Goal: Information Seeking & Learning: Compare options

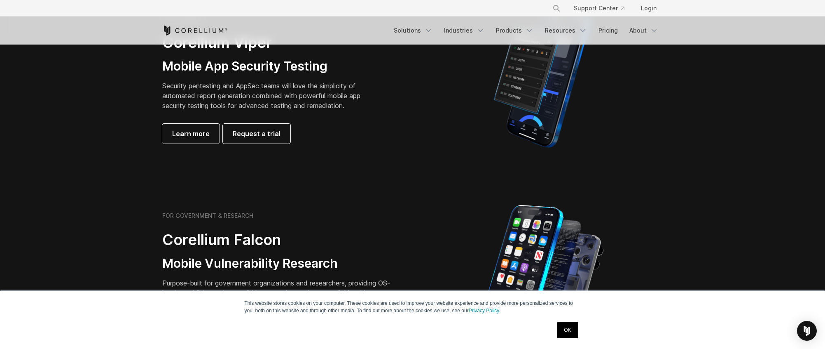
scroll to position [330, 0]
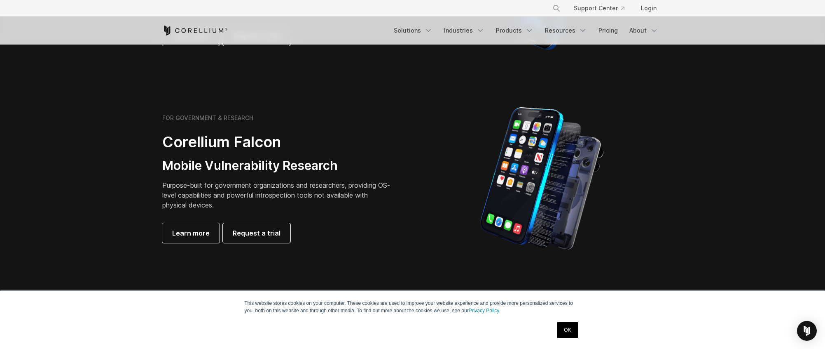
click at [562, 331] on link "OK" at bounding box center [567, 329] width 21 height 16
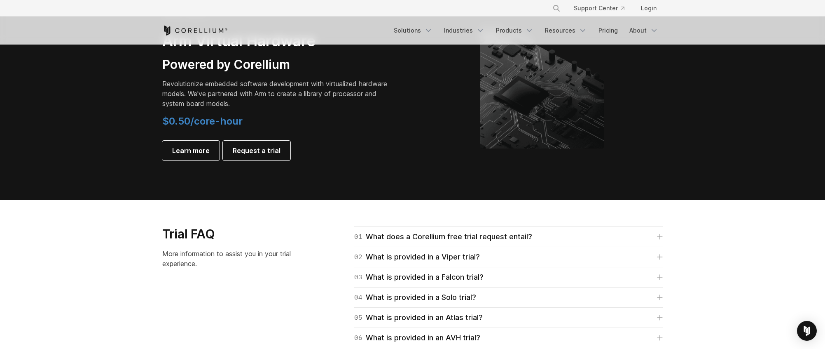
scroll to position [989, 0]
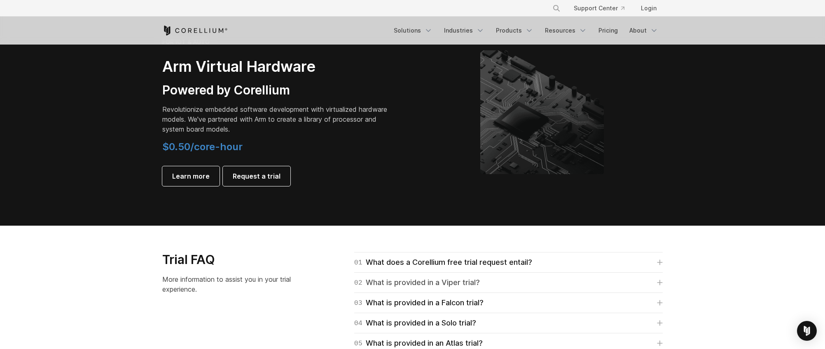
click at [431, 287] on div "02 What is provided in a Viper trial?" at bounding box center [417, 282] width 126 height 12
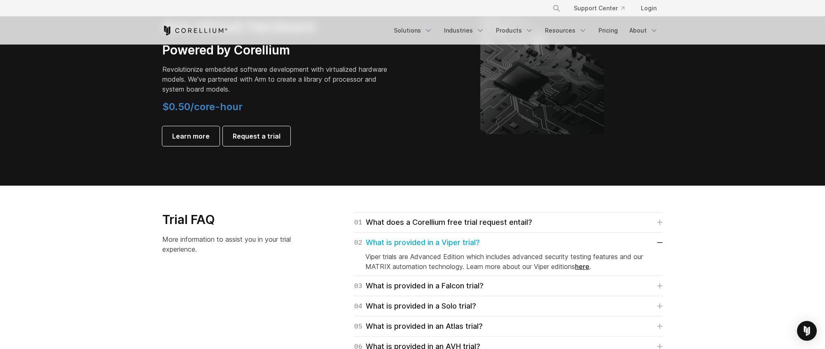
scroll to position [1030, 0]
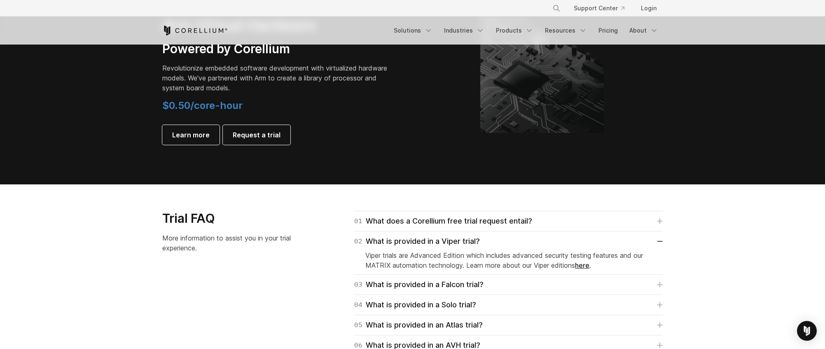
click at [444, 259] on p "Viper trials are Advanced Edition which includes advanced security testing feat…" at bounding box center [508, 260] width 286 height 20
drag, startPoint x: 433, startPoint y: 257, endPoint x: 548, endPoint y: 256, distance: 115.0
click at [542, 255] on p "Viper trials are Advanced Edition which includes advanced security testing feat…" at bounding box center [508, 260] width 286 height 20
drag, startPoint x: 549, startPoint y: 256, endPoint x: 574, endPoint y: 257, distance: 25.2
click at [560, 256] on p "Viper trials are Advanced Edition which includes advanced security testing feat…" at bounding box center [508, 260] width 286 height 20
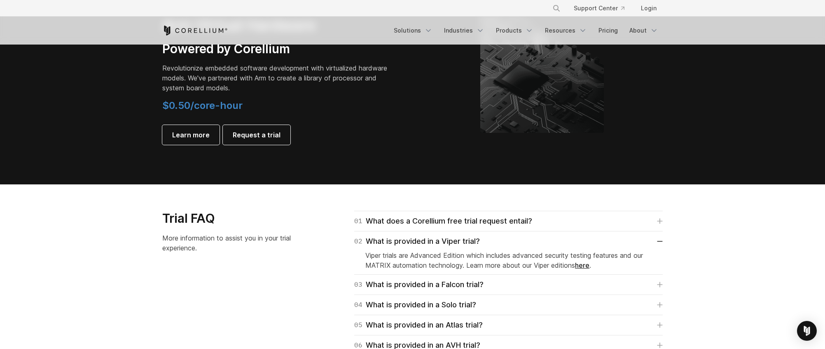
click at [580, 257] on p "Viper trials are Advanced Edition which includes advanced security testing feat…" at bounding box center [508, 260] width 286 height 20
click at [594, 257] on p "Viper trials are Advanced Edition which includes advanced security testing feat…" at bounding box center [508, 260] width 286 height 20
drag, startPoint x: 618, startPoint y: 255, endPoint x: 559, endPoint y: 253, distance: 58.5
click at [559, 253] on p "Viper trials are Advanced Edition which includes advanced security testing feat…" at bounding box center [508, 260] width 286 height 20
drag, startPoint x: 559, startPoint y: 253, endPoint x: 526, endPoint y: 255, distance: 33.1
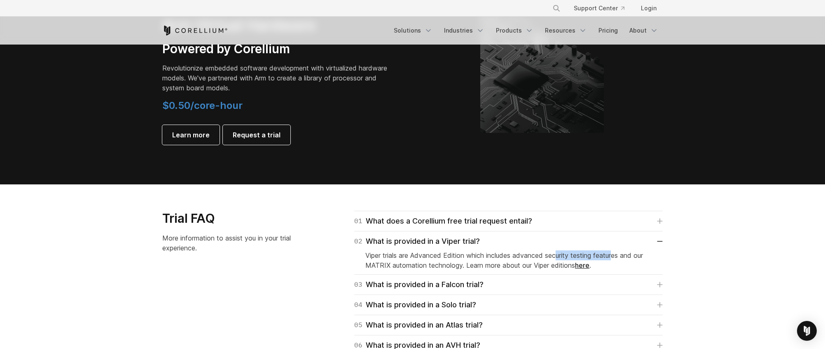
click at [559, 253] on p "Viper trials are Advanced Edition which includes advanced security testing feat…" at bounding box center [508, 260] width 286 height 20
click at [524, 255] on p "Viper trials are Advanced Edition which includes advanced security testing feat…" at bounding box center [508, 260] width 286 height 20
drag, startPoint x: 467, startPoint y: 258, endPoint x: 436, endPoint y: 262, distance: 30.7
click at [466, 258] on p "Viper trials are Advanced Edition which includes advanced security testing feat…" at bounding box center [508, 260] width 286 height 20
drag, startPoint x: 436, startPoint y: 262, endPoint x: 406, endPoint y: 264, distance: 30.6
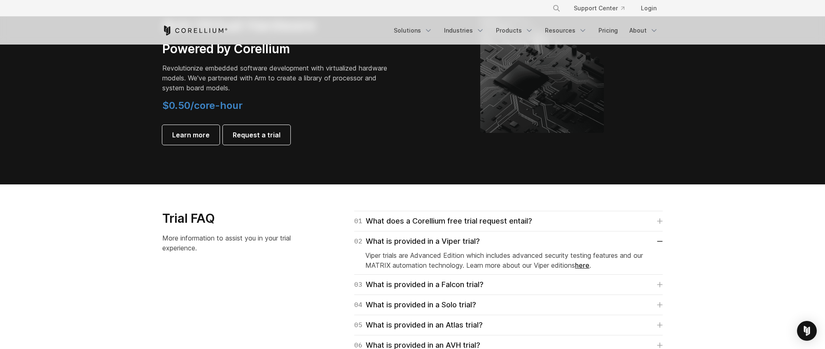
click at [435, 262] on p "Viper trials are Advanced Edition which includes advanced security testing feat…" at bounding box center [508, 260] width 286 height 20
drag, startPoint x: 429, startPoint y: 265, endPoint x: 510, endPoint y: 267, distance: 80.8
click at [503, 267] on p "Viper trials are Advanced Edition which includes advanced security testing feat…" at bounding box center [508, 260] width 286 height 20
drag, startPoint x: 510, startPoint y: 267, endPoint x: 521, endPoint y: 267, distance: 11.5
click at [517, 267] on p "Viper trials are Advanced Edition which includes advanced security testing feat…" at bounding box center [508, 260] width 286 height 20
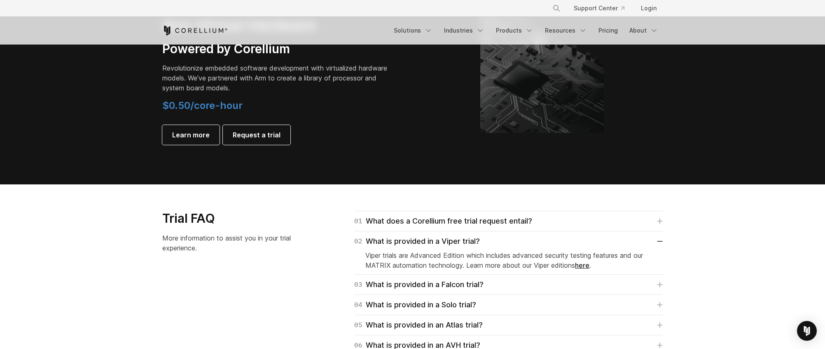
drag, startPoint x: 522, startPoint y: 267, endPoint x: 542, endPoint y: 268, distance: 20.6
click at [524, 268] on p "Viper trials are Advanced Edition which includes advanced security testing feat…" at bounding box center [508, 260] width 286 height 20
drag, startPoint x: 542, startPoint y: 267, endPoint x: 439, endPoint y: 262, distance: 103.5
click at [440, 262] on p "Viper trials are Advanced Edition which includes advanced security testing feat…" at bounding box center [508, 260] width 286 height 20
click at [434, 262] on p "Viper trials are Advanced Edition which includes advanced security testing feat…" at bounding box center [508, 260] width 286 height 20
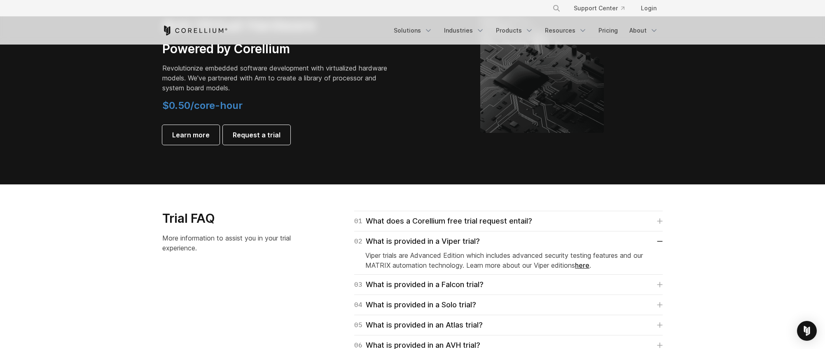
click at [426, 263] on p "Viper trials are Advanced Edition which includes advanced security testing feat…" at bounding box center [508, 260] width 286 height 20
drag, startPoint x: 407, startPoint y: 264, endPoint x: 501, endPoint y: 262, distance: 93.9
click at [498, 262] on p "Viper trials are Advanced Edition which includes advanced security testing feat…" at bounding box center [508, 260] width 286 height 20
drag, startPoint x: 501, startPoint y: 262, endPoint x: 513, endPoint y: 262, distance: 11.9
click at [506, 262] on p "Viper trials are Advanced Edition which includes advanced security testing feat…" at bounding box center [508, 260] width 286 height 20
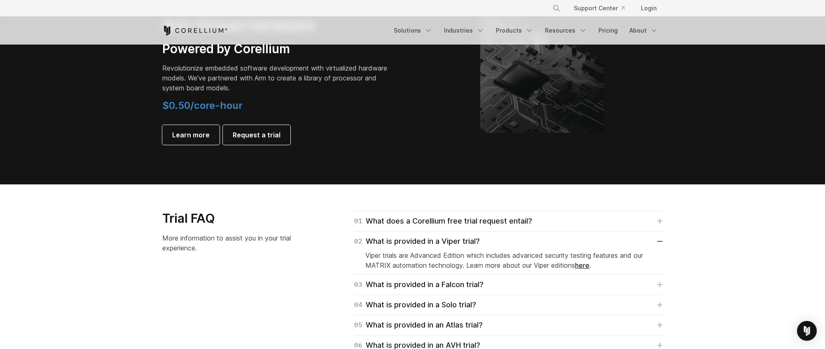
click at [515, 262] on p "Viper trials are Advanced Edition which includes advanced security testing feat…" at bounding box center [508, 260] width 286 height 20
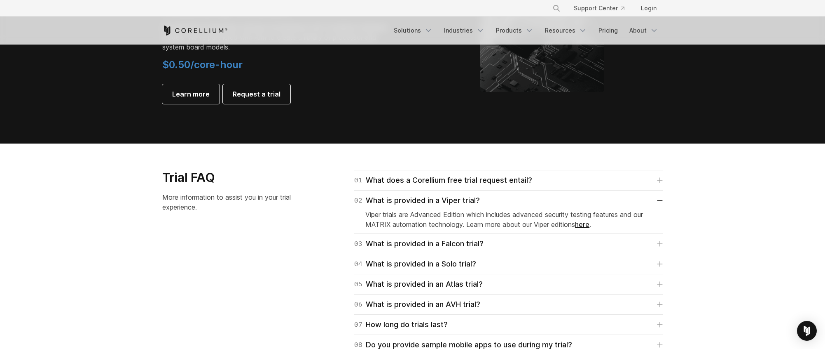
scroll to position [1071, 0]
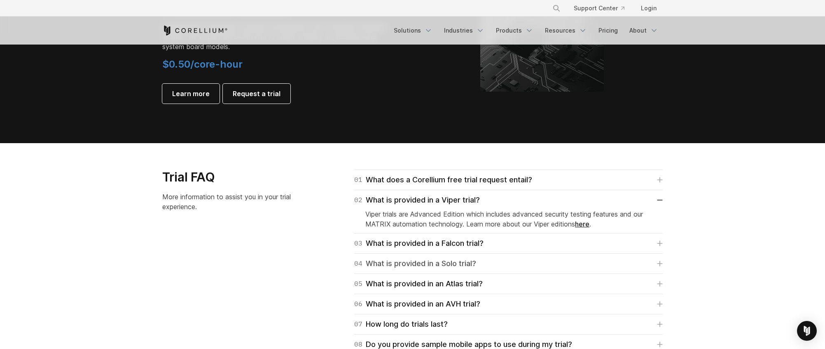
click at [510, 261] on link "04 What is provided in a Solo trial?" at bounding box center [508, 263] width 309 height 12
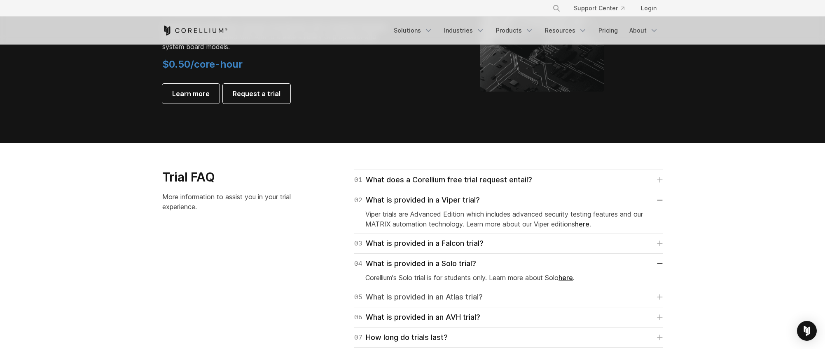
click at [480, 297] on div "05 What is provided in an Atlas trial?" at bounding box center [418, 297] width 129 height 12
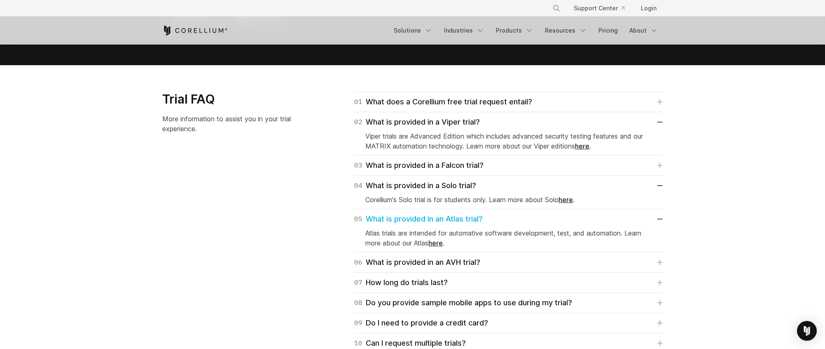
scroll to position [1154, 0]
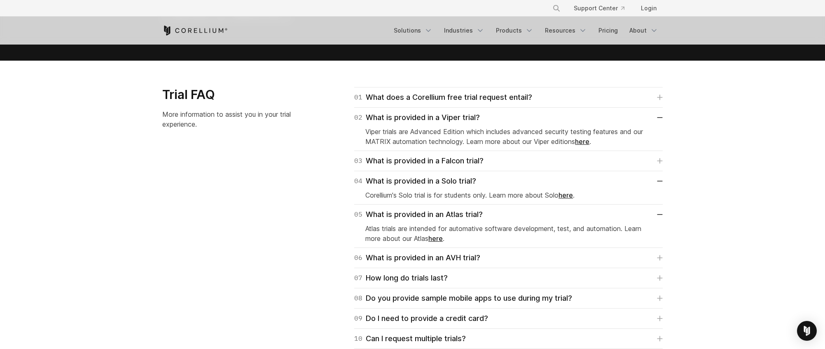
click at [511, 264] on div "06 What is provided in an AVH trial? We've partnered with Arm in creating " Arm…" at bounding box center [508, 258] width 309 height 20
click at [485, 275] on link "07 How long do trials last?" at bounding box center [508, 278] width 309 height 12
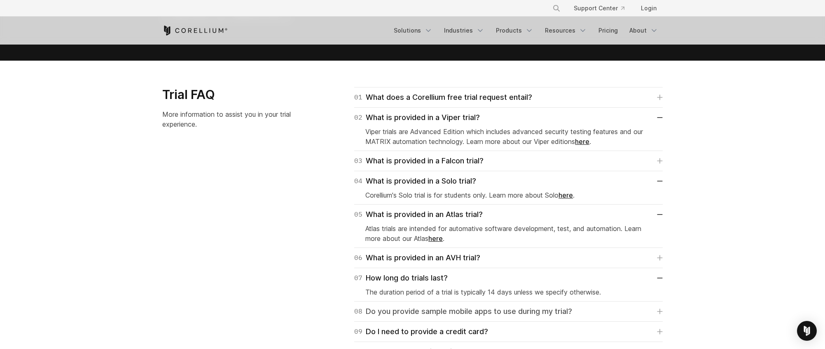
click at [569, 312] on div "08 Do you provide sample mobile apps to use during my trial?" at bounding box center [463, 311] width 218 height 12
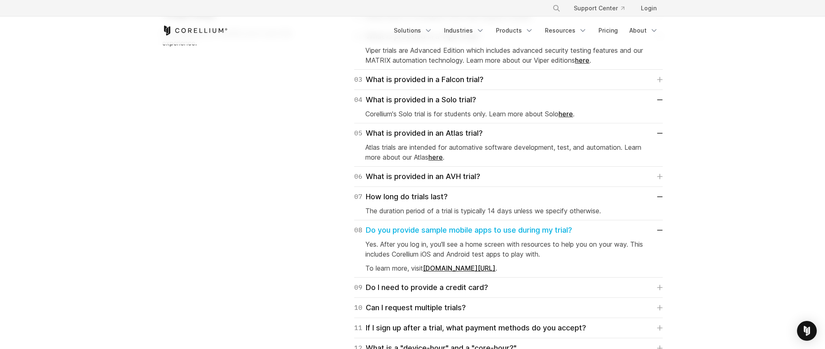
scroll to position [1236, 0]
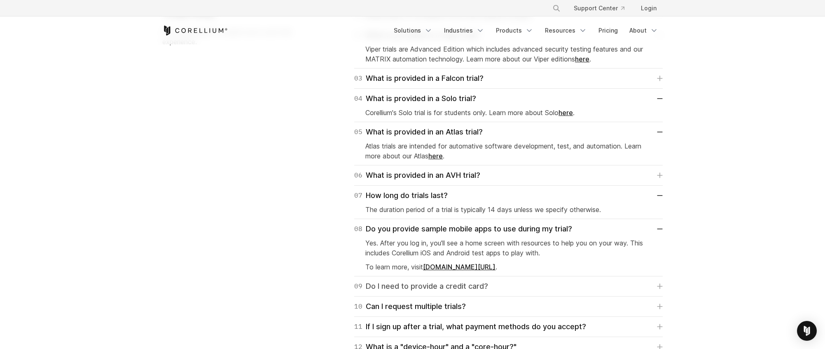
click at [555, 283] on link "09 Do I need to provide a credit card?" at bounding box center [508, 286] width 309 height 12
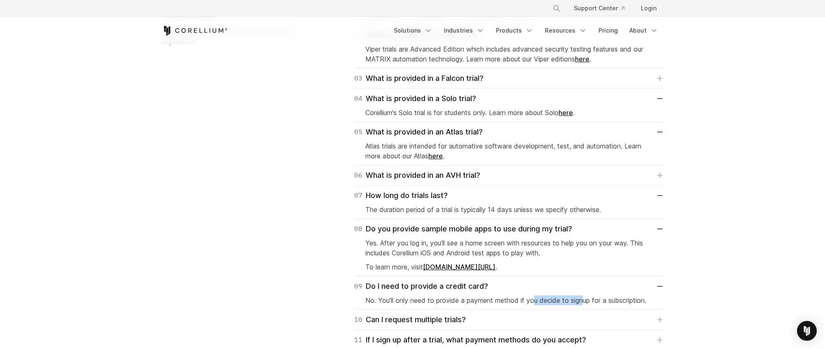
drag, startPoint x: 534, startPoint y: 298, endPoint x: 587, endPoint y: 300, distance: 52.8
click at [585, 300] on p "No. You'll only need to provide a payment method if you decide to signup for a …" at bounding box center [508, 300] width 286 height 10
drag, startPoint x: 603, startPoint y: 303, endPoint x: 562, endPoint y: 306, distance: 40.5
click at [563, 306] on div "09 Do I need to provide a credit card? No. You'll only need to provide a paymen…" at bounding box center [508, 292] width 309 height 33
click at [562, 306] on div "09 Do I need to provide a credit card? No. You'll only need to provide a paymen…" at bounding box center [508, 292] width 309 height 33
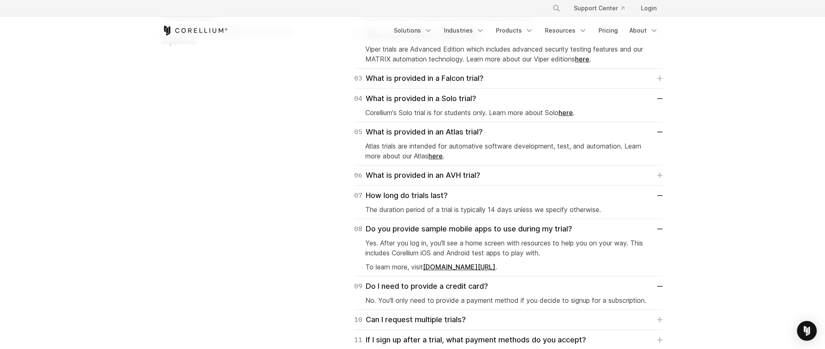
click at [548, 306] on div "09 Do I need to provide a credit card? No. You'll only need to provide a paymen…" at bounding box center [508, 292] width 309 height 33
drag, startPoint x: 521, startPoint y: 303, endPoint x: 569, endPoint y: 302, distance: 48.2
click at [568, 302] on p "No. You'll only need to provide a payment method if you decide to signup for a …" at bounding box center [508, 300] width 286 height 10
click at [571, 302] on p "No. You'll only need to provide a payment method if you decide to signup for a …" at bounding box center [508, 300] width 286 height 10
click at [573, 301] on p "No. You'll only need to provide a payment method if you decide to signup for a …" at bounding box center [508, 300] width 286 height 10
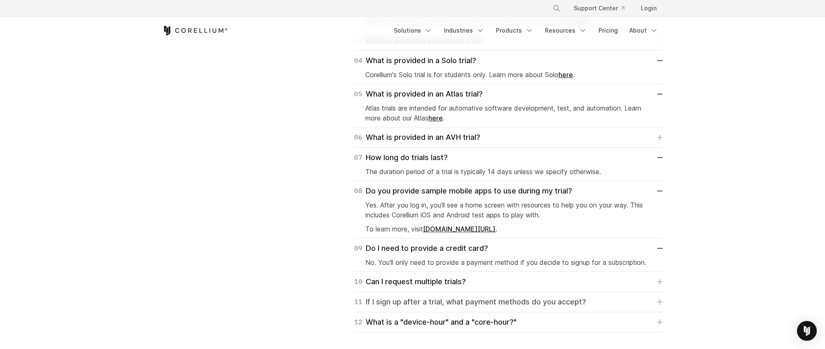
scroll to position [1277, 0]
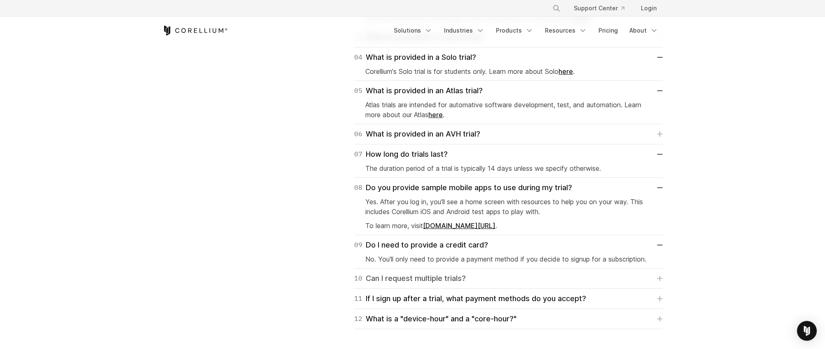
click at [478, 274] on link "10 Can I request multiple trials?" at bounding box center [508, 278] width 309 height 12
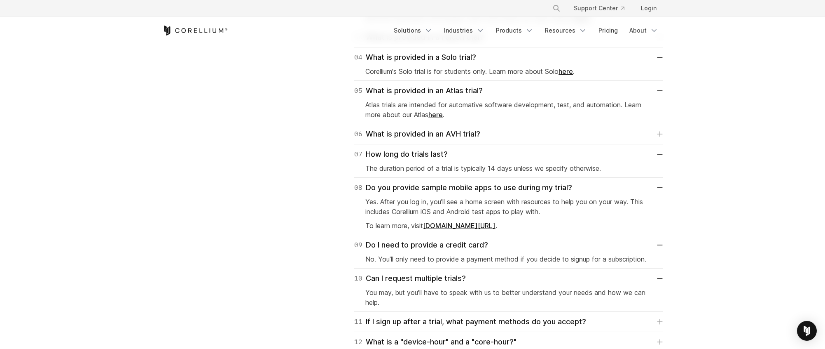
click at [492, 290] on p "You may, but you'll have to speak with us to better understand your needs and h…" at bounding box center [508, 297] width 286 height 20
drag, startPoint x: 471, startPoint y: 294, endPoint x: 443, endPoint y: 295, distance: 28.5
click at [470, 295] on p "You may, but you'll have to speak with us to better understand your needs and h…" at bounding box center [508, 297] width 286 height 20
drag, startPoint x: 443, startPoint y: 295, endPoint x: 421, endPoint y: 295, distance: 21.4
click at [442, 295] on p "You may, but you'll have to speak with us to better understand your needs and h…" at bounding box center [508, 297] width 286 height 20
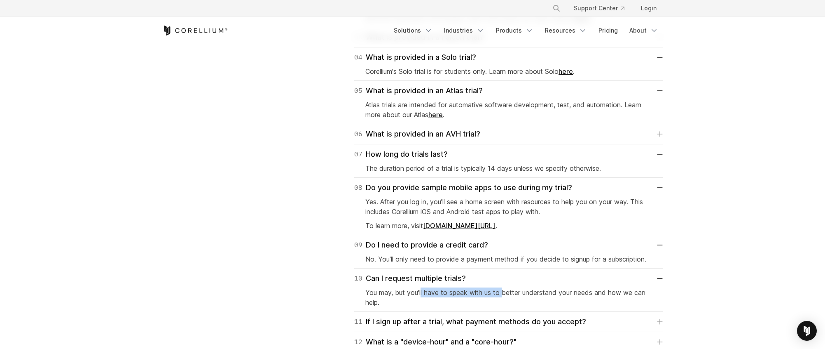
drag, startPoint x: 421, startPoint y: 295, endPoint x: 508, endPoint y: 294, distance: 86.1
click at [507, 294] on p "You may, but you'll have to speak with us to better understand your needs and h…" at bounding box center [508, 297] width 286 height 20
click at [521, 294] on p "You may, but you'll have to speak with us to better understand your needs and h…" at bounding box center [508, 297] width 286 height 20
drag, startPoint x: 531, startPoint y: 295, endPoint x: 545, endPoint y: 295, distance: 14.0
click at [539, 295] on p "You may, but you'll have to speak with us to better understand your needs and h…" at bounding box center [508, 297] width 286 height 20
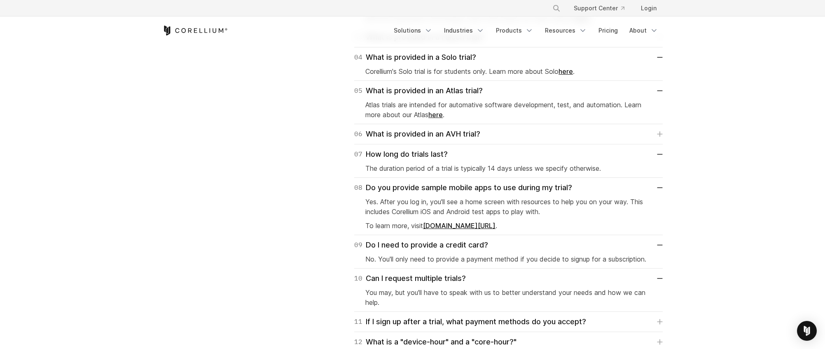
drag, startPoint x: 561, startPoint y: 295, endPoint x: 582, endPoint y: 294, distance: 20.7
click at [564, 295] on p "You may, but you'll have to speak with us to better understand your needs and h…" at bounding box center [508, 297] width 286 height 20
drag, startPoint x: 587, startPoint y: 293, endPoint x: 541, endPoint y: 292, distance: 45.7
click at [541, 292] on p "You may, but you'll have to speak with us to better understand your needs and h…" at bounding box center [508, 297] width 286 height 20
drag, startPoint x: 540, startPoint y: 292, endPoint x: 525, endPoint y: 293, distance: 15.2
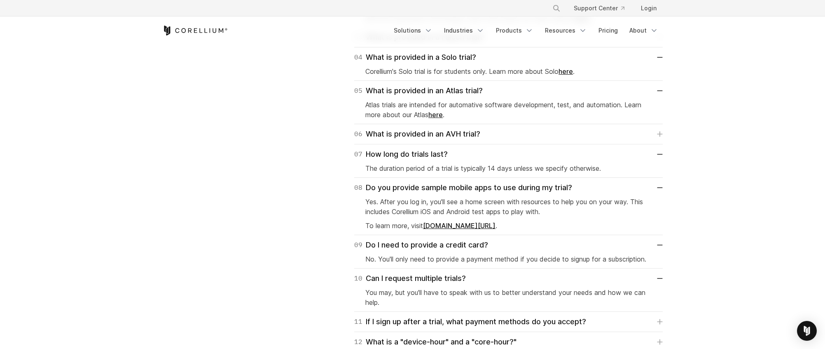
click at [539, 292] on p "You may, but you'll have to speak with us to better understand your needs and h…" at bounding box center [508, 297] width 286 height 20
drag, startPoint x: 523, startPoint y: 293, endPoint x: 594, endPoint y: 292, distance: 71.3
click at [590, 291] on p "You may, but you'll have to speak with us to better understand your needs and h…" at bounding box center [508, 297] width 286 height 20
drag, startPoint x: 594, startPoint y: 292, endPoint x: 601, endPoint y: 292, distance: 6.6
click at [598, 292] on p "You may, but you'll have to speak with us to better understand your needs and h…" at bounding box center [508, 297] width 286 height 20
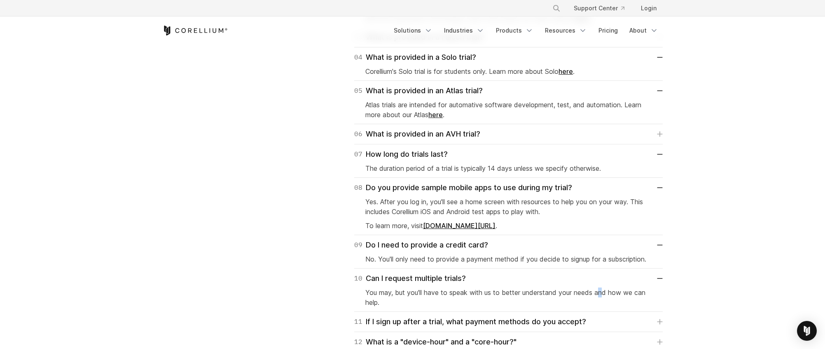
click at [604, 292] on p "You may, but you'll have to speak with us to better understand your needs and h…" at bounding box center [508, 297] width 286 height 20
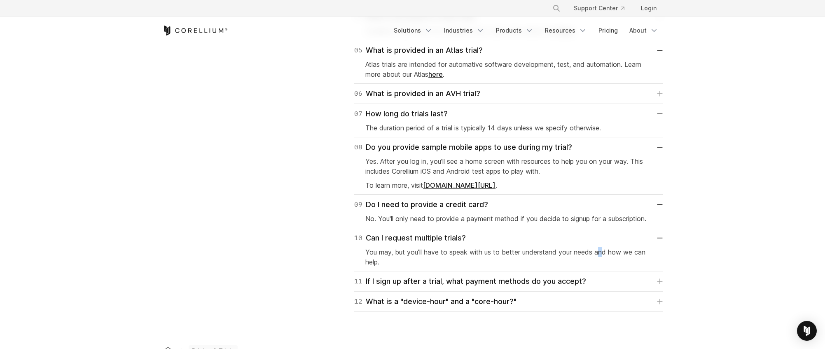
scroll to position [1318, 0]
click at [456, 281] on div "11 If I sign up after a trial, what payment methods do you accept?" at bounding box center [470, 280] width 232 height 12
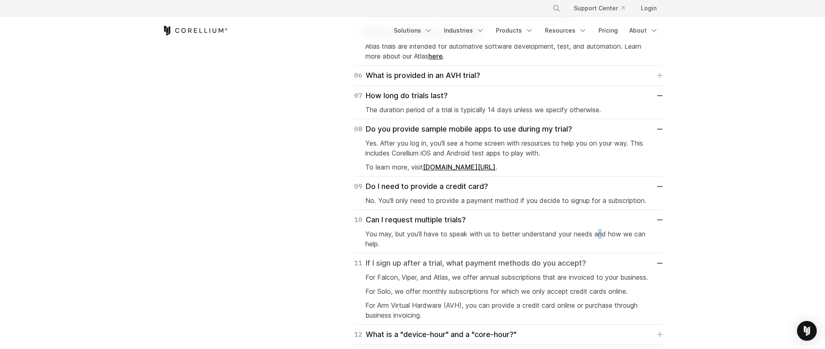
scroll to position [1360, 0]
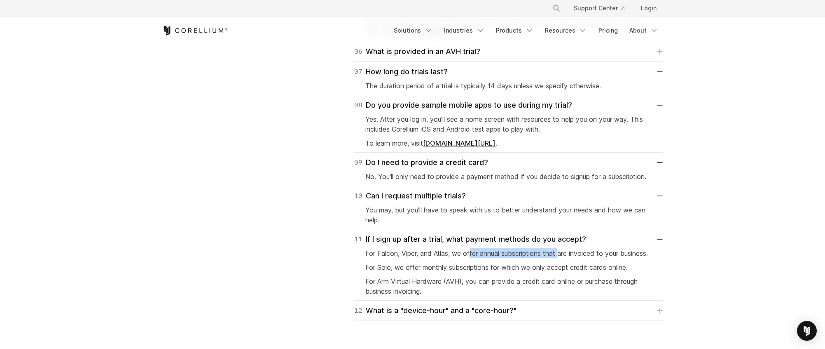
drag, startPoint x: 471, startPoint y: 253, endPoint x: 563, endPoint y: 253, distance: 91.9
click at [562, 253] on p "For Falcon, Viper, and Atlas, we offer annual subscriptions that are invoiced t…" at bounding box center [508, 253] width 286 height 10
click at [580, 253] on p "For Falcon, Viper, and Atlas, we offer annual subscriptions that are invoiced t…" at bounding box center [508, 253] width 286 height 10
drag, startPoint x: 605, startPoint y: 252, endPoint x: 560, endPoint y: 253, distance: 44.9
click at [560, 253] on p "For Falcon, Viper, and Atlas, we offer annual subscriptions that are invoiced t…" at bounding box center [508, 253] width 286 height 10
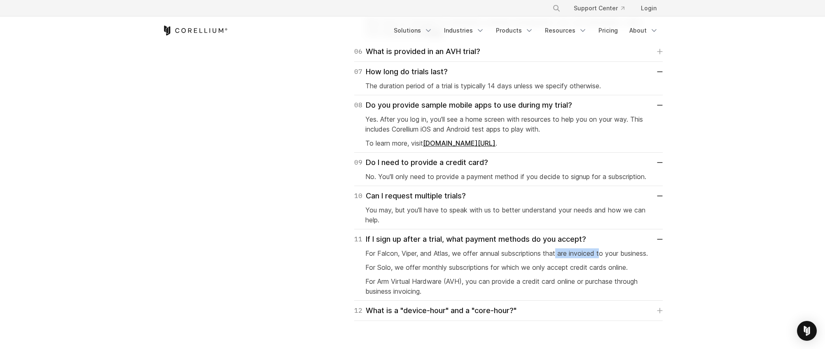
click at [560, 253] on p "For Falcon, Viper, and Atlas, we offer annual subscriptions that are invoiced t…" at bounding box center [508, 253] width 286 height 10
drag, startPoint x: 543, startPoint y: 254, endPoint x: 535, endPoint y: 255, distance: 7.8
click at [542, 254] on p "For Falcon, Viper, and Atlas, we offer annual subscriptions that are invoiced t…" at bounding box center [508, 253] width 286 height 10
click at [526, 255] on p "For Falcon, Viper, and Atlas, we offer annual subscriptions that are invoiced t…" at bounding box center [508, 253] width 286 height 10
drag, startPoint x: 496, startPoint y: 256, endPoint x: 473, endPoint y: 257, distance: 22.3
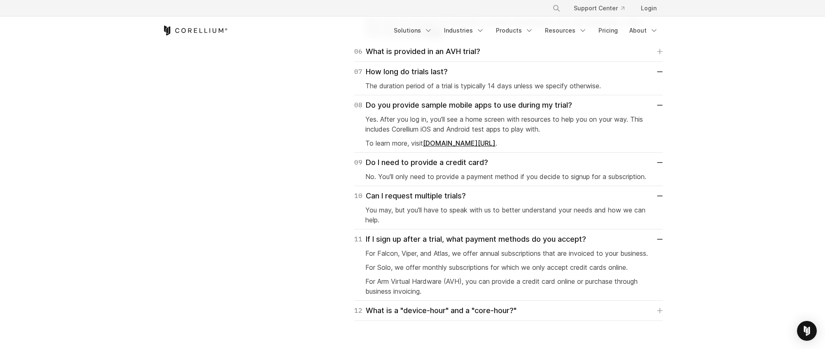
click at [495, 256] on p "For Falcon, Viper, and Atlas, we offer annual subscriptions that are invoiced t…" at bounding box center [508, 253] width 286 height 10
click at [428, 272] on p "For Solo, we offer monthly subscriptions for which we only accept credit cards …" at bounding box center [508, 267] width 286 height 10
drag, startPoint x: 432, startPoint y: 276, endPoint x: 511, endPoint y: 276, distance: 79.1
click at [506, 272] on p "For Solo, we offer monthly subscriptions for which we only accept credit cards …" at bounding box center [508, 267] width 286 height 10
drag, startPoint x: 524, startPoint y: 276, endPoint x: 542, endPoint y: 276, distance: 17.7
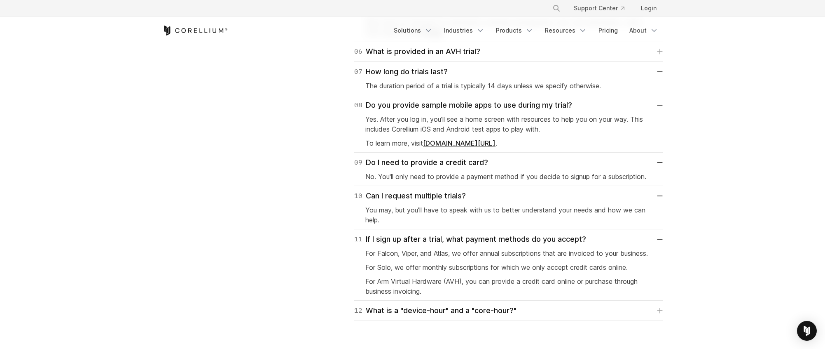
click at [529, 272] on p "For Solo, we offer monthly subscriptions for which we only accept credit cards …" at bounding box center [508, 267] width 286 height 10
drag
click at [546, 272] on p "For Solo, we offer monthly subscriptions for which we only accept credit cards …" at bounding box center [508, 267] width 286 height 10
click at [555, 272] on p "For Solo, we offer monthly subscriptions for which we only accept credit cards …" at bounding box center [508, 267] width 286 height 10
click at [549, 272] on p "For Solo, we offer monthly subscriptions for which we only accept credit cards …" at bounding box center [508, 267] width 286 height 10
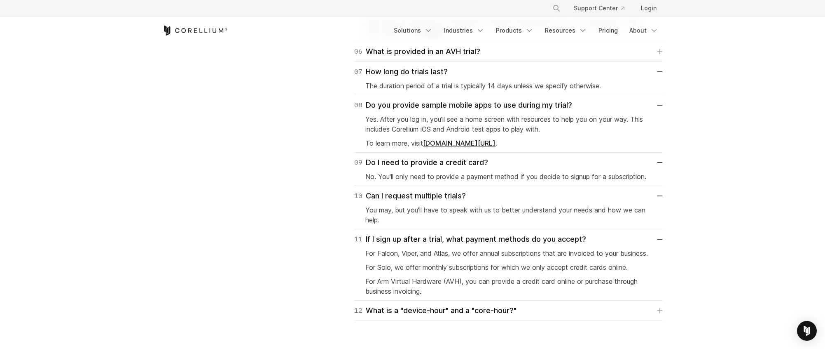
click at [532, 272] on p "For Solo, we offer monthly subscriptions for which we only accept credit cards …" at bounding box center [508, 267] width 286 height 10
click at [590, 272] on p "For Solo, we offer monthly subscriptions for which we only accept credit cards …" at bounding box center [508, 267] width 286 height 10
click at [591, 272] on p "For Solo, we offer monthly subscriptions for which we only accept credit cards …" at bounding box center [508, 267] width 286 height 10
click at [614, 257] on p "For Falcon, Viper, and Atlas, we offer annual subscriptions that are invoiced t…" at bounding box center [508, 253] width 286 height 10
drag, startPoint x: 619, startPoint y: 255, endPoint x: 532, endPoint y: 253, distance: 86.9
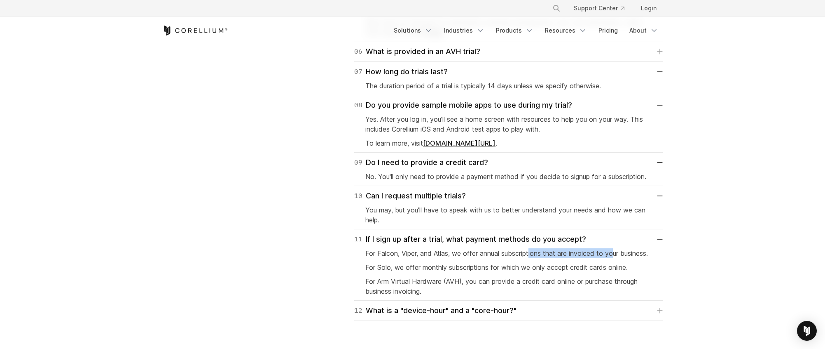
click at [532, 253] on p "For Falcon, Viper, and Atlas, we offer annual subscriptions that are invoiced t…" at bounding box center [508, 253] width 286 height 10
click at [531, 253] on p "For Falcon, Viper, and Atlas, we offer annual subscriptions that are invoiced t…" at bounding box center [508, 253] width 286 height 10
click at [488, 290] on p "For Arm Virtual Hardware (AVH), you can provide a credit card online or purchas…" at bounding box center [508, 286] width 286 height 20
drag, startPoint x: 433, startPoint y: 293, endPoint x: 425, endPoint y: 294, distance: 8.7
click at [433, 293] on p "For Arm Virtual Hardware (AVH), you can provide a credit card online or purchas…" at bounding box center [508, 286] width 286 height 20
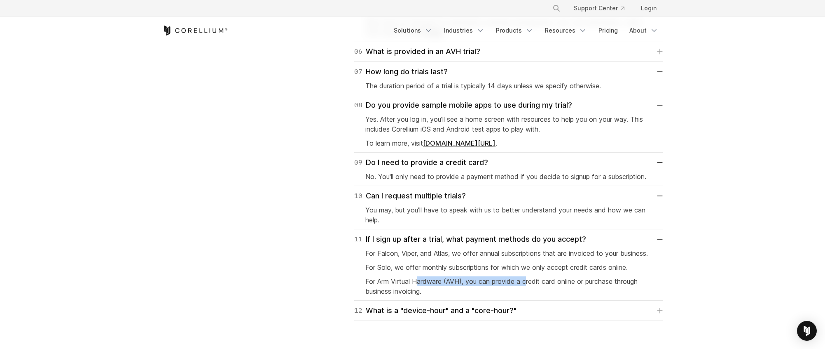
drag, startPoint x: 417, startPoint y: 294, endPoint x: 538, endPoint y: 293, distance: 120.3
click at [531, 293] on p "For Arm Virtual Hardware (AVH), you can provide a credit card online or purchas…" at bounding box center [508, 286] width 286 height 20
drag, startPoint x: 538, startPoint y: 293, endPoint x: 555, endPoint y: 292, distance: 17.3
click at [547, 292] on p "For Arm Virtual Hardware (AVH), you can provide a credit card online or purchas…" at bounding box center [508, 286] width 286 height 20
drag, startPoint x: 555, startPoint y: 292, endPoint x: 566, endPoint y: 291, distance: 10.7
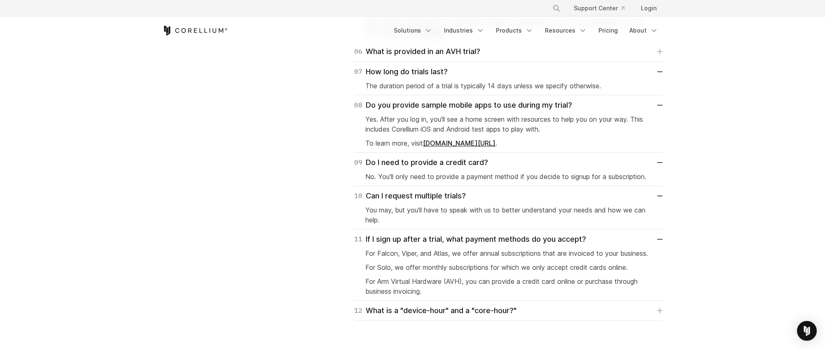
click at [557, 292] on p "For Arm Virtual Hardware (AVH), you can provide a credit card online or purchas…" at bounding box center [508, 286] width 286 height 20
drag, startPoint x: 580, startPoint y: 292, endPoint x: 508, endPoint y: 293, distance: 72.5
click at [510, 293] on p "For Arm Virtual Hardware (AVH), you can provide a credit card online or purchas…" at bounding box center [508, 286] width 286 height 20
click at [508, 293] on p "For Arm Virtual Hardware (AVH), you can provide a credit card online or purchas…" at bounding box center [508, 286] width 286 height 20
drag, startPoint x: 491, startPoint y: 293, endPoint x: 472, endPoint y: 293, distance: 19.4
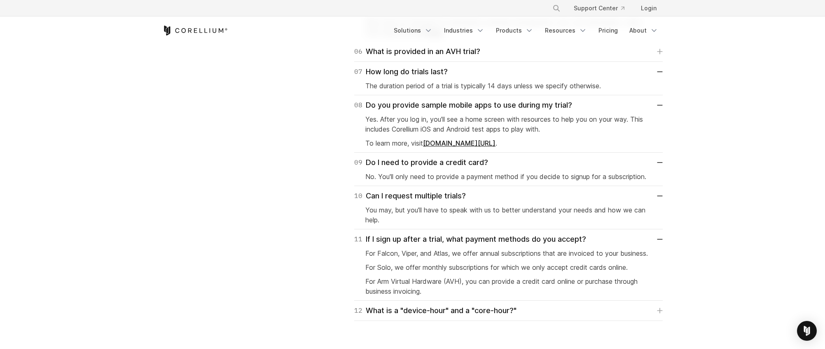
click at [491, 293] on p "For Arm Virtual Hardware (AVH), you can provide a credit card online or purchas…" at bounding box center [508, 286] width 286 height 20
drag, startPoint x: 517, startPoint y: 294, endPoint x: 604, endPoint y: 298, distance: 87.0
click at [604, 296] on p "For Arm Virtual Hardware (AVH), you can provide a credit card online or purchas…" at bounding box center [508, 286] width 286 height 20
click at [606, 296] on p "For Arm Virtual Hardware (AVH), you can provide a credit card online or purchas…" at bounding box center [508, 286] width 286 height 20
click at [610, 296] on p "For Arm Virtual Hardware (AVH), you can provide a credit card online or purchas…" at bounding box center [508, 286] width 286 height 20
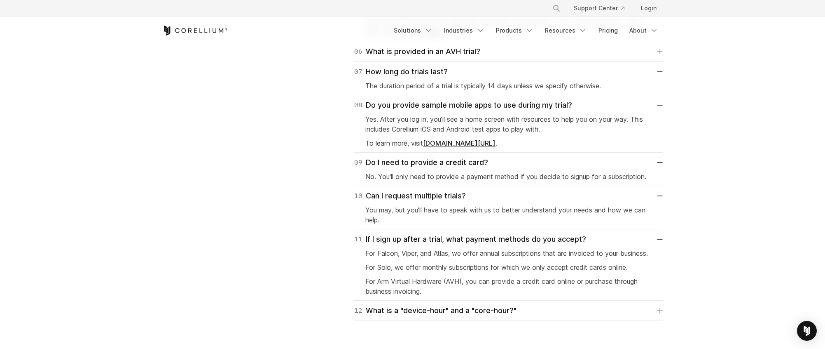
click at [566, 296] on p "For Arm Virtual Hardware (AVH), you can provide a credit card online or purchas…" at bounding box center [508, 286] width 286 height 20
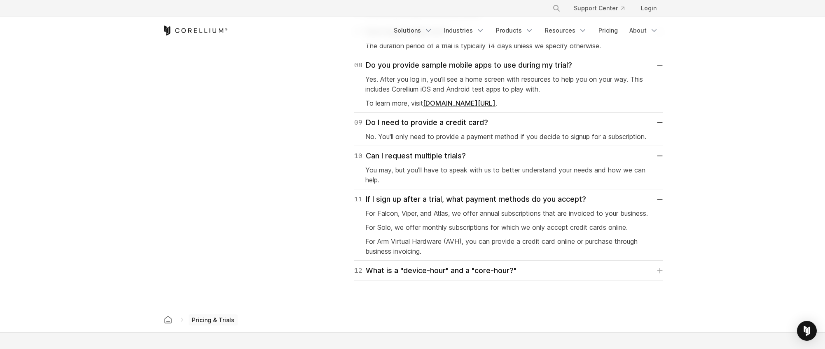
scroll to position [1401, 0]
click at [530, 275] on link "12 What is a "device-hour" and a "core-hour?"" at bounding box center [508, 269] width 309 height 12
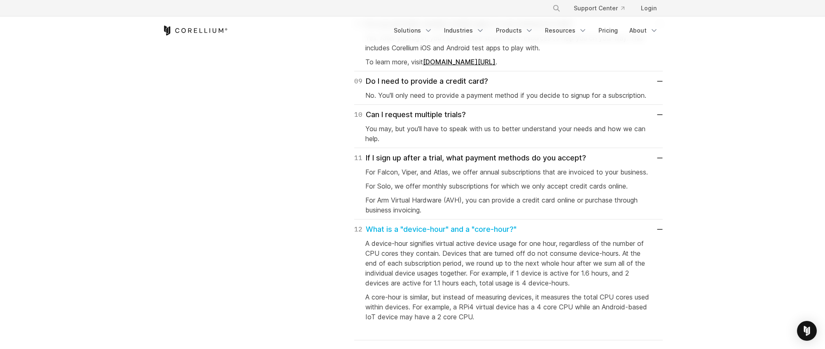
scroll to position [1442, 0]
drag, startPoint x: 444, startPoint y: 255, endPoint x: 418, endPoint y: 253, distance: 26.5
click at [442, 255] on p "A device-hour signifies virtual active device usage for one hour, regardless of…" at bounding box center [508, 261] width 286 height 49
click at [555, 252] on p "A device-hour signifies virtual active device usage for one hour, regardless of…" at bounding box center [508, 261] width 286 height 49
click at [566, 252] on p "A device-hour signifies virtual active device usage for one hour, regardless of…" at bounding box center [508, 261] width 286 height 49
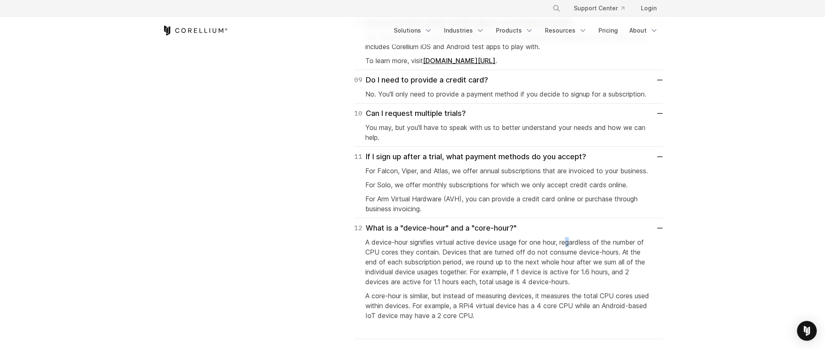
click at [578, 252] on p "A device-hour signifies virtual active device usage for one hour, regardless of…" at bounding box center [508, 261] width 286 height 49
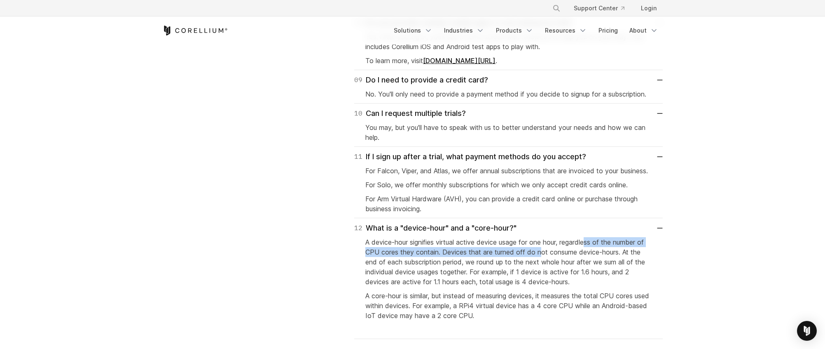
click at [541, 259] on p "A device-hour signifies virtual active device usage for one hour, regardless of…" at bounding box center [508, 261] width 286 height 49
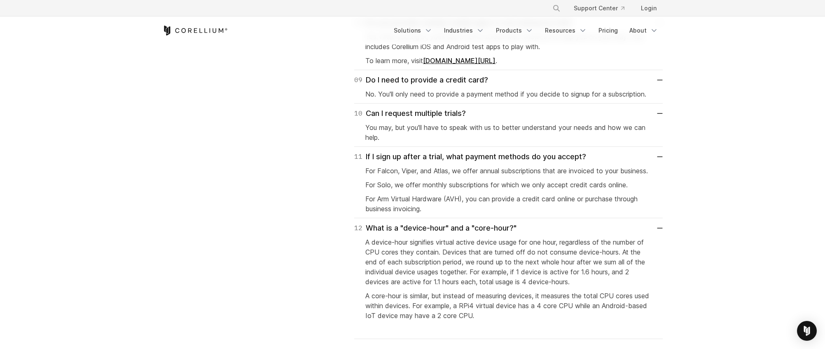
click at [520, 259] on p "A device-hour signifies virtual active device usage for one hour, regardless of…" at bounding box center [508, 261] width 286 height 49
click at [480, 259] on p "A device-hour signifies virtual active device usage for one hour, regardless of…" at bounding box center [508, 261] width 286 height 49
click at [447, 260] on p "A device-hour signifies virtual active device usage for one hour, regardless of…" at bounding box center [508, 261] width 286 height 49
click at [419, 260] on p "A device-hour signifies virtual active device usage for one hour, regardless of…" at bounding box center [508, 261] width 286 height 49
click at [496, 257] on p "A device-hour signifies virtual active device usage for one hour, regardless of…" at bounding box center [508, 261] width 286 height 49
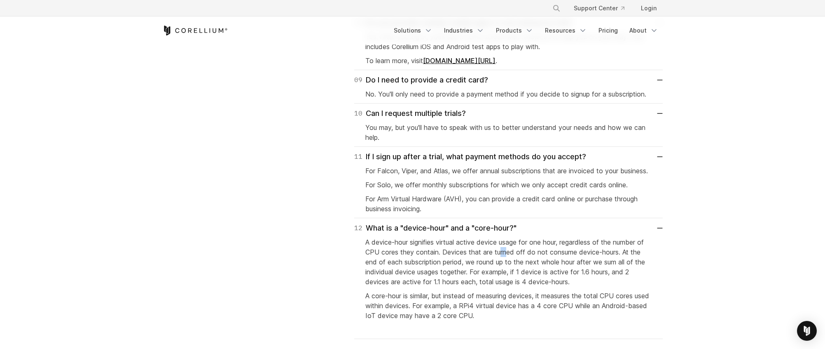
click at [510, 257] on p "A device-hour signifies virtual active device usage for one hour, regardless of…" at bounding box center [508, 261] width 286 height 49
click at [530, 257] on p "A device-hour signifies virtual active device usage for one hour, regardless of…" at bounding box center [508, 261] width 286 height 49
click at [545, 258] on p "A device-hour signifies virtual active device usage for one hour, regardless of…" at bounding box center [508, 261] width 286 height 49
click at [496, 263] on p "A device-hour signifies virtual active device usage for one hour, regardless of…" at bounding box center [508, 261] width 286 height 49
click at [489, 263] on p "A device-hour signifies virtual active device usage for one hour, regardless of…" at bounding box center [508, 261] width 286 height 49
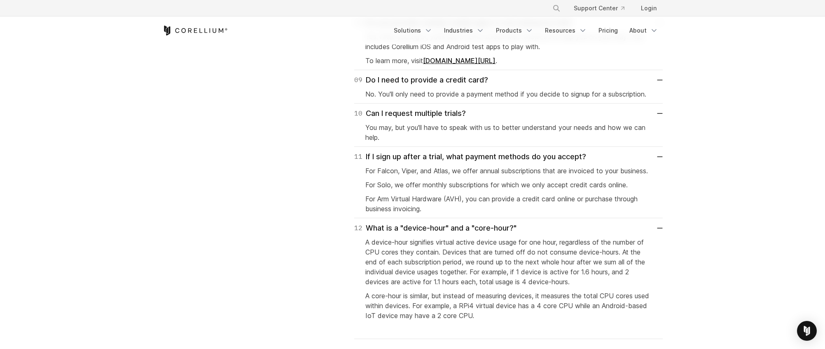
click at [476, 263] on p "A device-hour signifies virtual active device usage for one hour, regardless of…" at bounding box center [508, 261] width 286 height 49
click at [580, 264] on p "A device-hour signifies virtual active device usage for one hour, regardless of…" at bounding box center [508, 261] width 286 height 49
click at [592, 266] on p "A device-hour signifies virtual active device usage for one hour, regardless of…" at bounding box center [508, 261] width 286 height 49
click at [602, 266] on p "A device-hour signifies virtual active device usage for one hour, regardless of…" at bounding box center [508, 261] width 286 height 49
click at [558, 266] on p "A device-hour signifies virtual active device usage for one hour, regardless of…" at bounding box center [508, 261] width 286 height 49
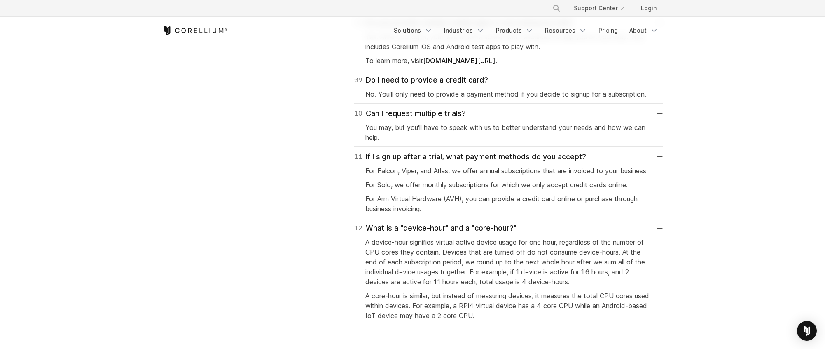
click at [555, 266] on p "A device-hour signifies virtual active device usage for one hour, regardless of…" at bounding box center [508, 261] width 286 height 49
click at [533, 265] on p "A device-hour signifies virtual active device usage for one hour, regardless of…" at bounding box center [508, 261] width 286 height 49
click at [459, 270] on p "A device-hour signifies virtual active device usage for one hour, regardless of…" at bounding box center [508, 261] width 286 height 49
click at [436, 272] on p "A device-hour signifies virtual active device usage for one hour, regardless of…" at bounding box center [508, 261] width 286 height 49
click at [523, 276] on p "A device-hour signifies virtual active device usage for one hour, regardless of…" at bounding box center [508, 261] width 286 height 49
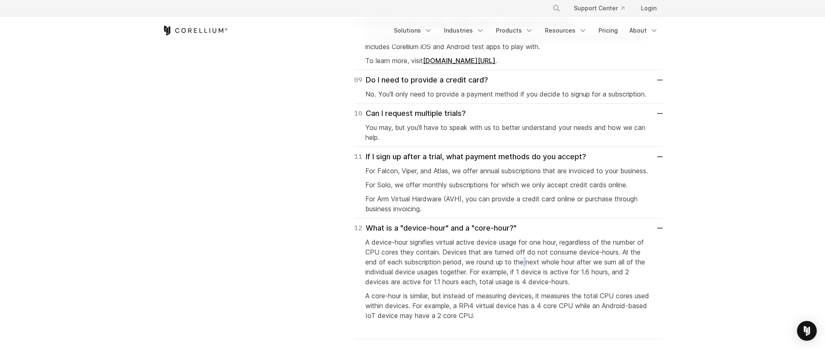
click at [533, 276] on p "A device-hour signifies virtual active device usage for one hour, regardless of…" at bounding box center [508, 261] width 286 height 49
click at [545, 275] on p "A device-hour signifies virtual active device usage for one hour, regardless of…" at bounding box center [508, 261] width 286 height 49
click at [564, 274] on p "A device-hour signifies virtual active device usage for one hour, regardless of…" at bounding box center [508, 261] width 286 height 49
click at [519, 274] on p "A device-hour signifies virtual active device usage for one hour, regardless of…" at bounding box center [508, 261] width 286 height 49
click at [514, 273] on p "A device-hour signifies virtual active device usage for one hour, regardless of…" at bounding box center [508, 261] width 286 height 49
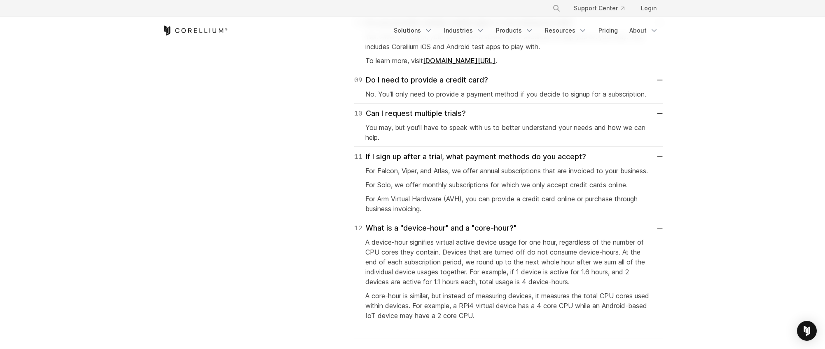
click at [497, 272] on p "A device-hour signifies virtual active device usage for one hour, regardless of…" at bounding box center [508, 261] width 286 height 49
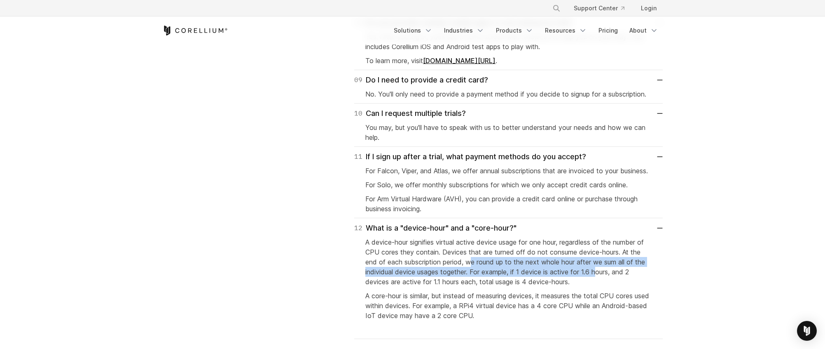
click at [600, 277] on p "A device-hour signifies virtual active device usage for one hour, regardless of…" at bounding box center [508, 261] width 286 height 49
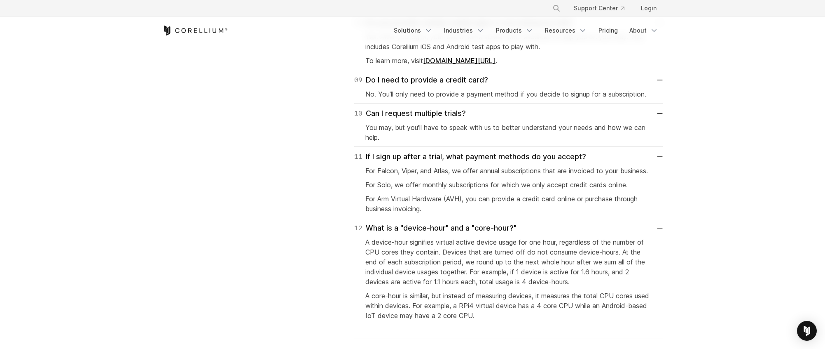
click at [614, 276] on p "A device-hour signifies virtual active device usage for one hour, regardless of…" at bounding box center [508, 261] width 286 height 49
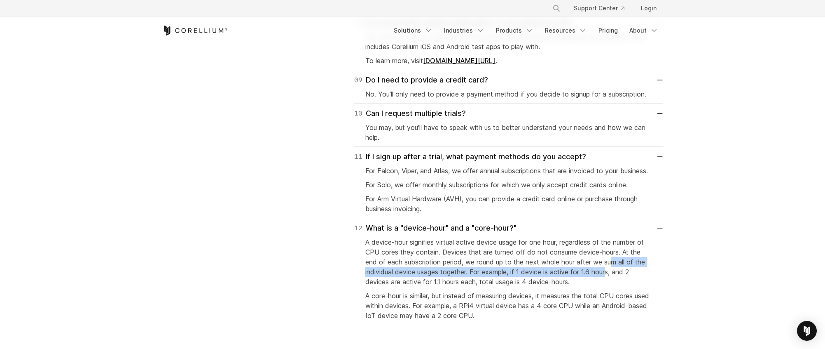
click at [629, 274] on p "A device-hour signifies virtual active device usage for one hour, regardless of…" at bounding box center [508, 261] width 286 height 49
click at [464, 283] on p "A device-hour signifies virtual active device usage for one hour, regardless of…" at bounding box center [508, 261] width 286 height 49
click at [459, 283] on p "A device-hour signifies virtual active device usage for one hour, regardless of…" at bounding box center [508, 261] width 286 height 49
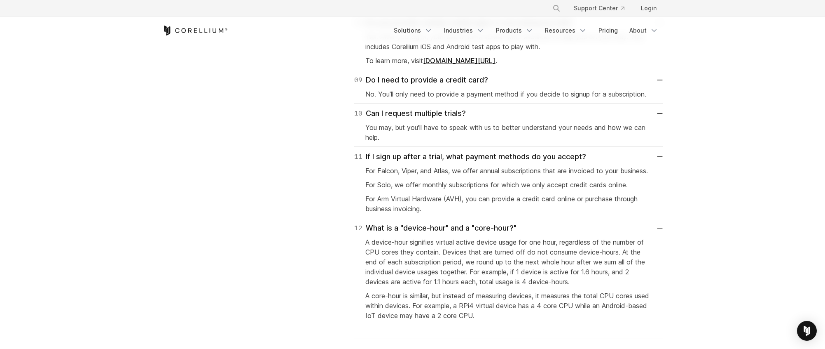
click at [445, 283] on p "A device-hour signifies virtual active device usage for one hour, regardless of…" at bounding box center [508, 261] width 286 height 49
click at [548, 282] on p "A device-hour signifies virtual active device usage for one hour, regardless of…" at bounding box center [508, 261] width 286 height 49
click at [557, 283] on p "A device-hour signifies virtual active device usage for one hour, regardless of…" at bounding box center [508, 261] width 286 height 49
click at [573, 283] on p "A device-hour signifies virtual active device usage for one hour, regardless of…" at bounding box center [508, 261] width 286 height 49
click at [522, 281] on p "A device-hour signifies virtual active device usage for one hour, regardless of…" at bounding box center [508, 261] width 286 height 49
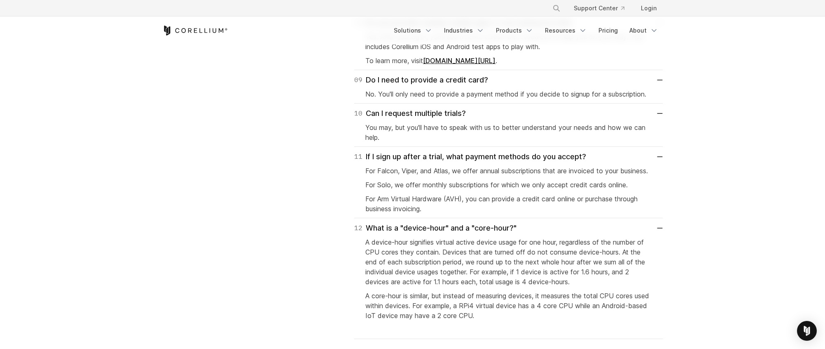
click at [515, 281] on p "A device-hour signifies virtual active device usage for one hour, regardless of…" at bounding box center [508, 261] width 286 height 49
click at [482, 282] on p "A device-hour signifies virtual active device usage for one hour, regardless of…" at bounding box center [508, 261] width 286 height 49
click at [424, 286] on p "A device-hour signifies virtual active device usage for one hour, regardless of…" at bounding box center [508, 261] width 286 height 49
click at [398, 286] on p "A device-hour signifies virtual active device usage for one hour, regardless of…" at bounding box center [508, 261] width 286 height 49
click at [476, 286] on p "A device-hour signifies virtual active device usage for one hour, regardless of…" at bounding box center [508, 261] width 286 height 49
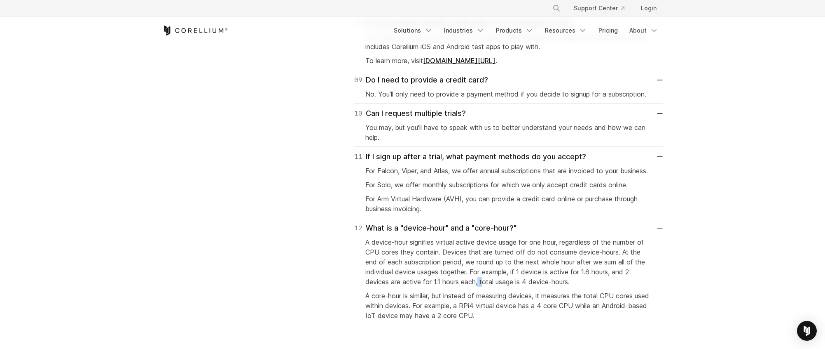
click at [486, 286] on p "A device-hour signifies virtual active device usage for one hour, regardless of…" at bounding box center [508, 261] width 286 height 49
click at [503, 286] on p "A device-hour signifies virtual active device usage for one hour, regardless of…" at bounding box center [508, 261] width 286 height 49
click at [521, 286] on p "A device-hour signifies virtual active device usage for one hour, regardless of…" at bounding box center [508, 261] width 286 height 49
click at [535, 286] on p "A device-hour signifies virtual active device usage for one hour, regardless of…" at bounding box center [508, 261] width 286 height 49
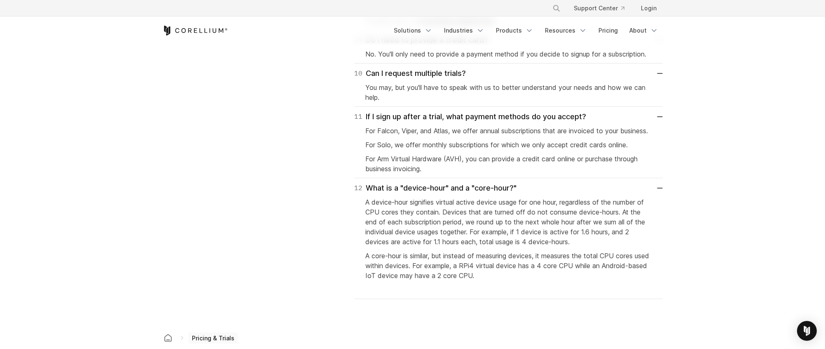
scroll to position [1483, 0]
click at [479, 278] on p "A core-hour is similar, but instead of measuring devices, it measures the total…" at bounding box center [508, 264] width 286 height 30
click at [434, 272] on p "A core-hour is similar, but instead of measuring devices, it measures the total…" at bounding box center [508, 264] width 286 height 30
click at [486, 266] on p "A core-hour is similar, but instead of measuring devices, it measures the total…" at bounding box center [508, 264] width 286 height 30
click at [499, 265] on p "A core-hour is similar, but instead of measuring devices, it measures the total…" at bounding box center [508, 264] width 286 height 30
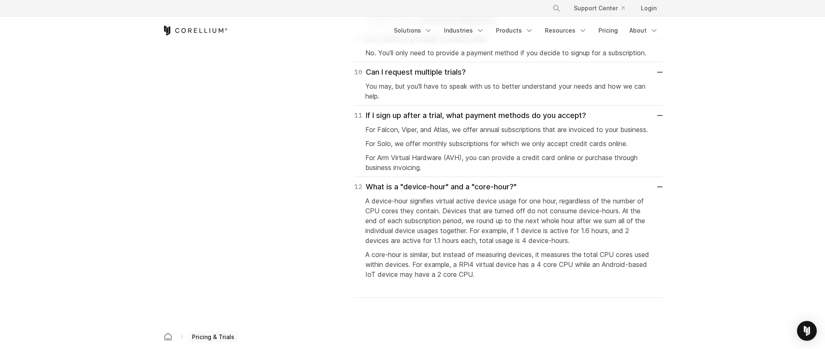
click at [513, 264] on p "A core-hour is similar, but instead of measuring devices, it measures the total…" at bounding box center [508, 264] width 286 height 30
click at [526, 264] on p "A core-hour is similar, but instead of measuring devices, it measures the total…" at bounding box center [508, 264] width 286 height 30
click at [503, 268] on p "A core-hour is similar, but instead of measuring devices, it measures the total…" at bounding box center [508, 264] width 286 height 30
click at [500, 267] on p "A core-hour is similar, but instead of measuring devices, it measures the total…" at bounding box center [508, 264] width 286 height 30
click at [485, 267] on p "A core-hour is similar, but instead of measuring devices, it measures the total…" at bounding box center [508, 264] width 286 height 30
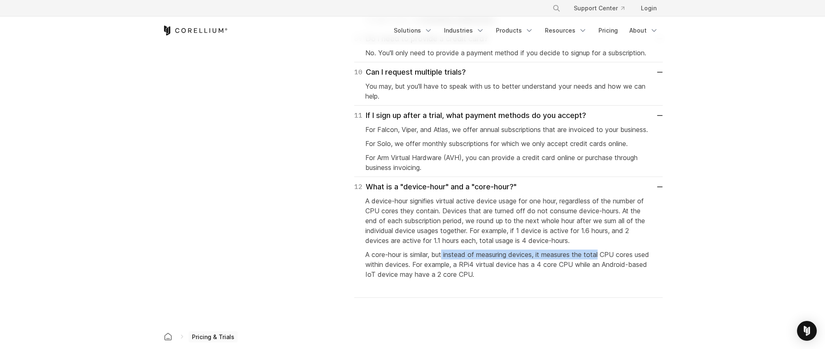
click at [606, 265] on p "A core-hour is similar, but instead of measuring devices, it measures the total…" at bounding box center [508, 264] width 286 height 30
click at [617, 266] on p "A core-hour is similar, but instead of measuring devices, it measures the total…" at bounding box center [508, 264] width 286 height 30
click at [623, 266] on p "A core-hour is similar, but instead of measuring devices, it measures the total…" at bounding box center [508, 264] width 286 height 30
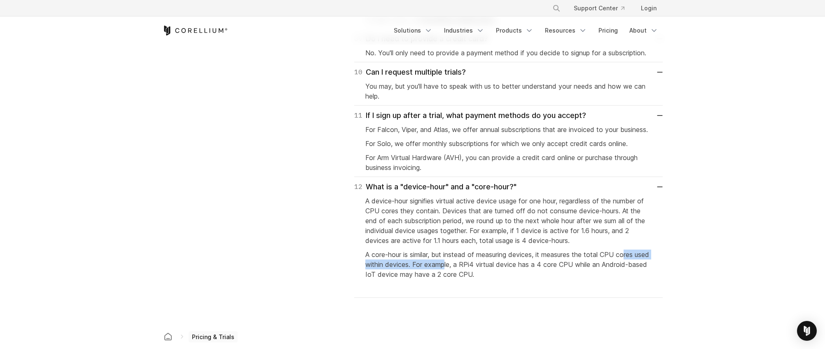
click at [461, 273] on p "A core-hour is similar, but instead of measuring devices, it measures the total…" at bounding box center [508, 264] width 286 height 30
click at [456, 273] on p "A core-hour is similar, but instead of measuring devices, it measures the total…" at bounding box center [508, 264] width 286 height 30
click at [443, 274] on p "A core-hour is similar, but instead of measuring devices, it measures the total…" at bounding box center [508, 264] width 286 height 30
click at [564, 273] on p "A core-hour is similar, but instead of measuring devices, it measures the total…" at bounding box center [508, 264] width 286 height 30
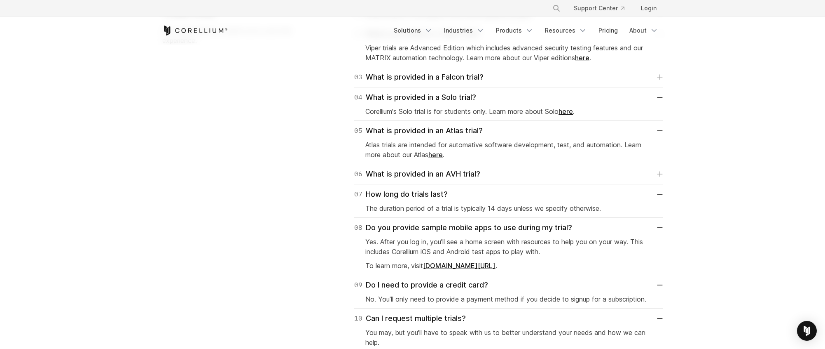
scroll to position [1236, 0]
click at [512, 208] on p "The duration period of a trial is typically 14 days unless we specify otherwise." at bounding box center [508, 209] width 286 height 10
click at [523, 208] on p "The duration period of a trial is typically 14 days unless we specify otherwise." at bounding box center [508, 209] width 286 height 10
click at [532, 208] on p "The duration period of a trial is typically 14 days unless we specify otherwise." at bounding box center [508, 209] width 286 height 10
click at [484, 210] on p "The duration period of a trial is typically 14 days unless we specify otherwise." at bounding box center [508, 209] width 286 height 10
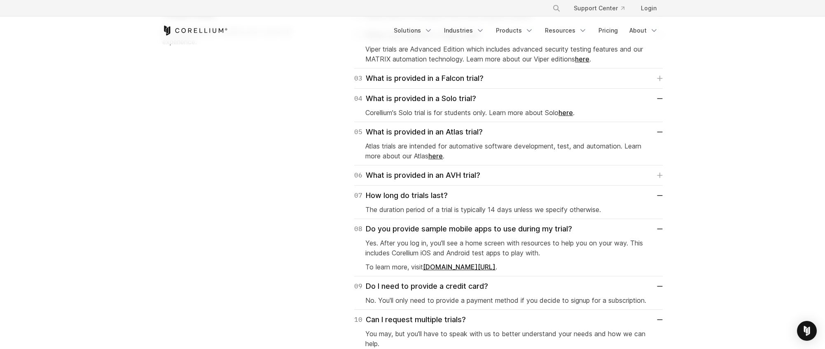
click at [480, 210] on p "The duration period of a trial is typically 14 days unless we specify otherwise." at bounding box center [508, 209] width 286 height 10
click at [574, 209] on p "The duration period of a trial is typically 14 days unless we specify otherwise." at bounding box center [508, 209] width 286 height 10
click at [578, 209] on p "The duration period of a trial is typically 14 days unless we specify otherwise." at bounding box center [508, 209] width 286 height 10
click at [583, 209] on p "The duration period of a trial is typically 14 days unless we specify otherwise." at bounding box center [508, 209] width 286 height 10
click at [553, 210] on p "The duration period of a trial is typically 14 days unless we specify otherwise." at bounding box center [508, 209] width 286 height 10
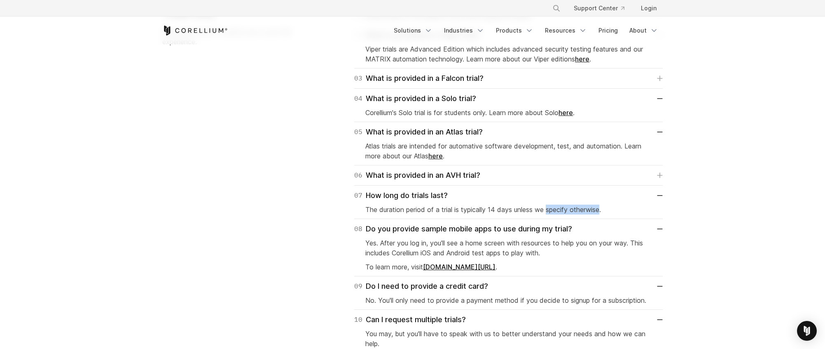
click at [552, 210] on p "The duration period of a trial is typically 14 days unless we specify otherwise." at bounding box center [508, 209] width 286 height 10
click at [307, 188] on div "Trial FAQ More information to assist you in your trial experience. 01 What does…" at bounding box center [412, 275] width 517 height 540
click at [733, 148] on section "Trial FAQ More information to assist you in your trial experience. 01 What does…" at bounding box center [412, 274] width 825 height 593
click at [737, 148] on section "Trial FAQ More information to assist you in your trial experience. 01 What does…" at bounding box center [412, 274] width 825 height 593
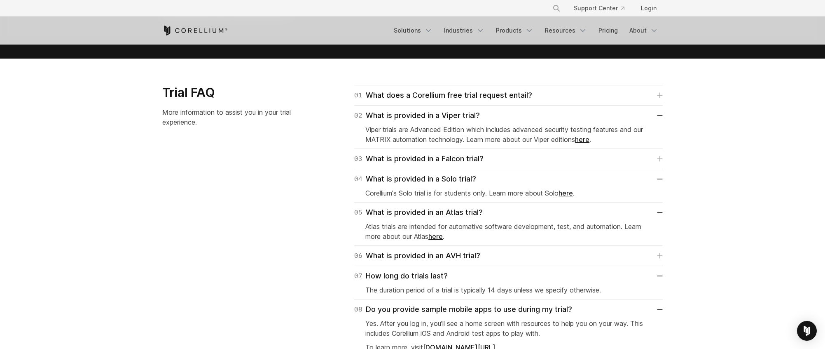
scroll to position [1154, 0]
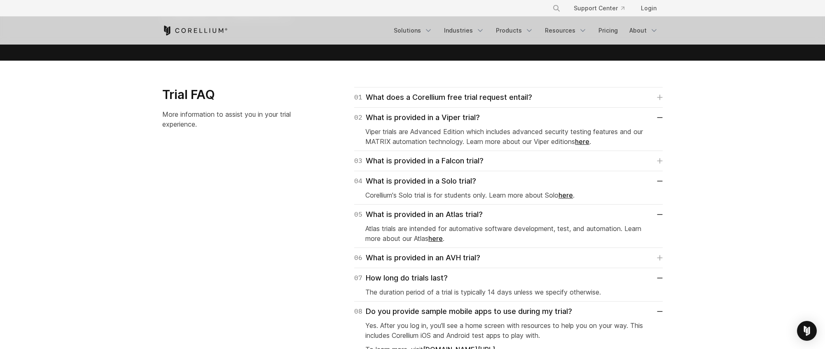
click at [421, 227] on p "Atlas trials are intended for automative software development, test, and automa…" at bounding box center [508, 233] width 286 height 20
click at [410, 229] on p "Atlas trials are intended for automative software development, test, and automa…" at bounding box center [508, 233] width 286 height 20
click at [393, 232] on p "Atlas trials are intended for automative software development, test, and automa…" at bounding box center [508, 233] width 286 height 20
click at [400, 229] on p "Atlas trials are intended for automative software development, test, and automa…" at bounding box center [508, 233] width 286 height 20
click at [408, 227] on p "Atlas trials are intended for automative software development, test, and automa…" at bounding box center [508, 233] width 286 height 20
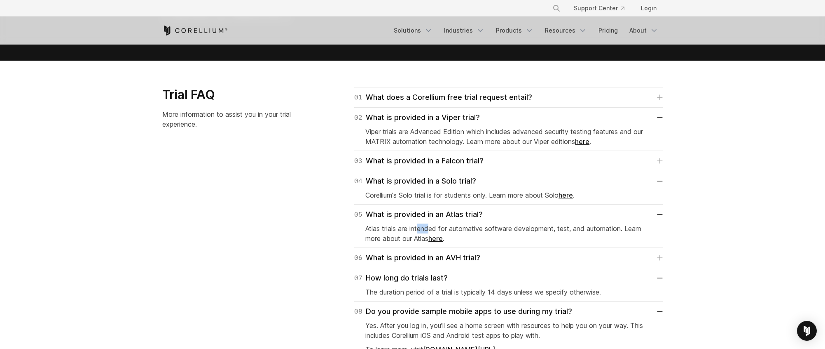
click at [430, 227] on p "Atlas trials are intended for automative software development, test, and automa…" at bounding box center [508, 233] width 286 height 20
click at [444, 227] on p "Atlas trials are intended for automative software development, test, and automa…" at bounding box center [508, 233] width 286 height 20
click at [466, 227] on p "Atlas trials are intended for automative software development, test, and automa…" at bounding box center [508, 233] width 286 height 20
click at [494, 230] on p "Atlas trials are intended for automative software development, test, and automa…" at bounding box center [508, 233] width 286 height 20
click at [503, 231] on p "Atlas trials are intended for automative software development, test, and automa…" at bounding box center [508, 233] width 286 height 20
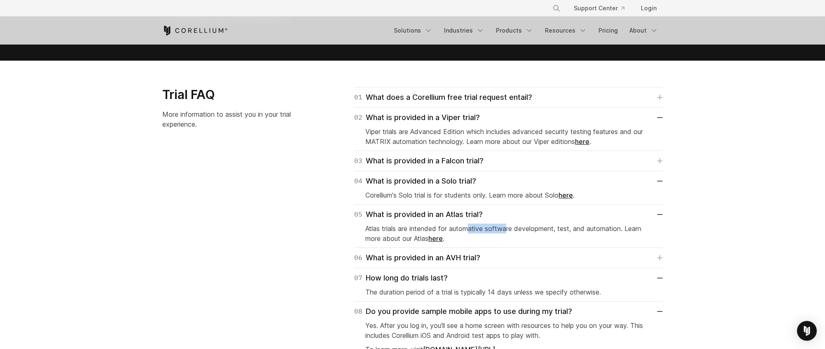
click at [472, 232] on p "Atlas trials are intended for automative software development, test, and automa…" at bounding box center [508, 233] width 286 height 20
click at [471, 232] on p "Atlas trials are intended for automative software development, test, and automa…" at bounding box center [508, 233] width 286 height 20
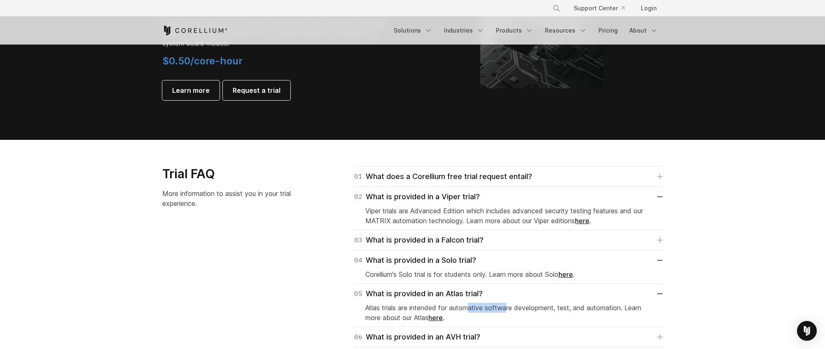
scroll to position [1071, 0]
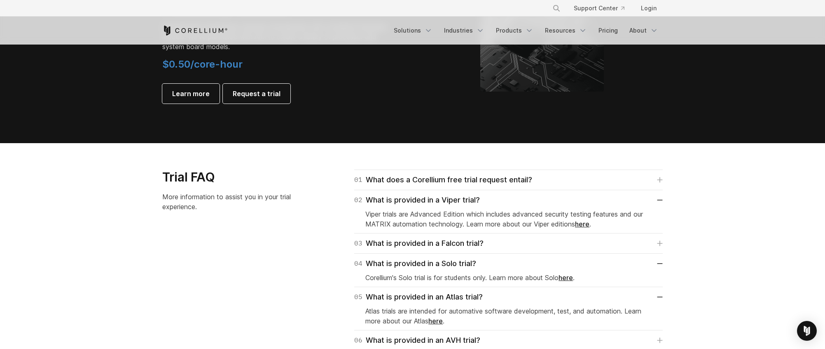
click at [441, 221] on p "Viper trials are Advanced Edition which includes advanced security testing feat…" at bounding box center [508, 219] width 286 height 20
click at [416, 221] on p "Viper trials are Advanced Edition which includes advanced security testing feat…" at bounding box center [508, 219] width 286 height 20
click at [529, 181] on div "01 What does a Corellium free trial request entail?" at bounding box center [443, 180] width 178 height 12
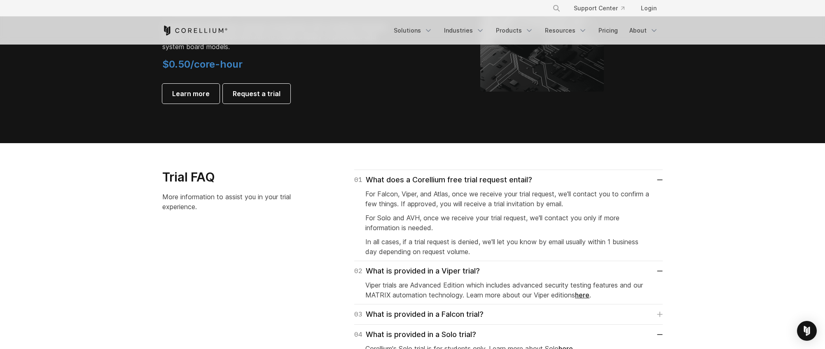
drag, startPoint x: 468, startPoint y: 201, endPoint x: 449, endPoint y: 203, distance: 19.1
click at [468, 201] on span "For Falcon, Viper, and Atlas, once we receive your trial request, we'll contact…" at bounding box center [507, 199] width 284 height 18
click at [438, 203] on span "For Falcon, Viper, and Atlas, once we receive your trial request, we'll contact…" at bounding box center [507, 199] width 284 height 18
drag, startPoint x: 423, startPoint y: 196, endPoint x: 474, endPoint y: 193, distance: 51.1
click at [472, 193] on p "For Falcon, Viper, and Atlas, once we receive your trial request, we'll contact…" at bounding box center [508, 199] width 286 height 20
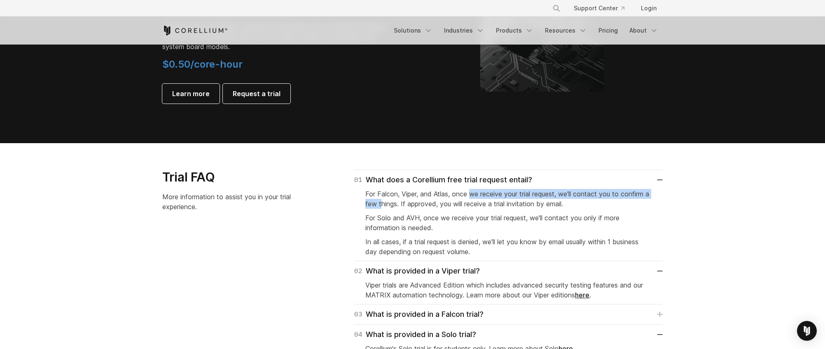
click at [487, 192] on span "For Falcon, Viper, and Atlas, once we receive your trial request, we'll contact…" at bounding box center [507, 199] width 284 height 18
drag, startPoint x: 466, startPoint y: 195, endPoint x: 449, endPoint y: 194, distance: 17.3
click at [466, 195] on span "For Falcon, Viper, and Atlas, once we receive your trial request, we'll contact…" at bounding box center [507, 199] width 284 height 18
click at [449, 194] on span "For Falcon, Viper, and Atlas, once we receive your trial request, we'll contact…" at bounding box center [507, 199] width 284 height 18
drag, startPoint x: 430, startPoint y: 196, endPoint x: 571, endPoint y: 198, distance: 141.3
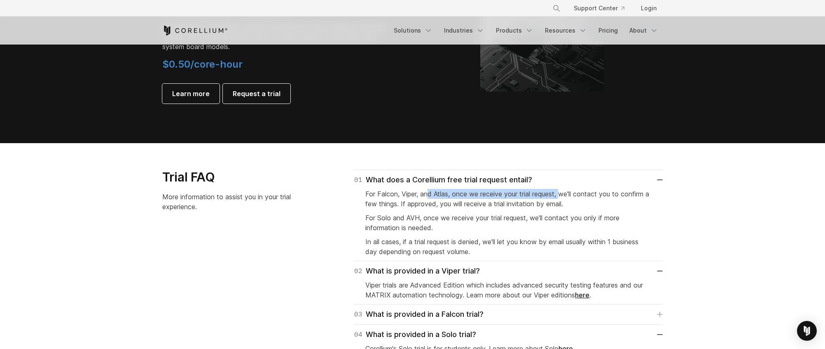
click at [566, 197] on span "For Falcon, Viper, and Atlas, once we receive your trial request, we'll contact…" at bounding box center [507, 199] width 284 height 18
drag, startPoint x: 572, startPoint y: 198, endPoint x: 585, endPoint y: 198, distance: 13.6
click at [575, 198] on p "For Falcon, Viper, and Atlas, once we receive your trial request, we'll contact…" at bounding box center [508, 199] width 286 height 20
drag, startPoint x: 585, startPoint y: 198, endPoint x: 606, endPoint y: 195, distance: 20.8
click at [587, 198] on p "For Falcon, Viper, and Atlas, once we receive your trial request, we'll contact…" at bounding box center [508, 199] width 286 height 20
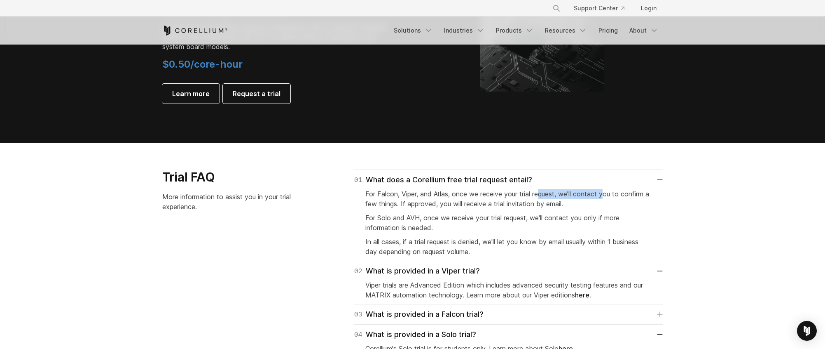
drag, startPoint x: 610, startPoint y: 194, endPoint x: 538, endPoint y: 193, distance: 71.3
click at [541, 193] on span "For Falcon, Viper, and Atlas, once we receive your trial request, we'll contact…" at bounding box center [507, 199] width 284 height 18
drag, startPoint x: 538, startPoint y: 193, endPoint x: 510, endPoint y: 198, distance: 28.8
click at [538, 193] on span "For Falcon, Viper, and Atlas, once we receive your trial request, we'll contact…" at bounding box center [507, 199] width 284 height 18
click at [506, 198] on p "For Falcon, Viper, and Atlas, once we receive your trial request, we'll contact…" at bounding box center [508, 199] width 286 height 20
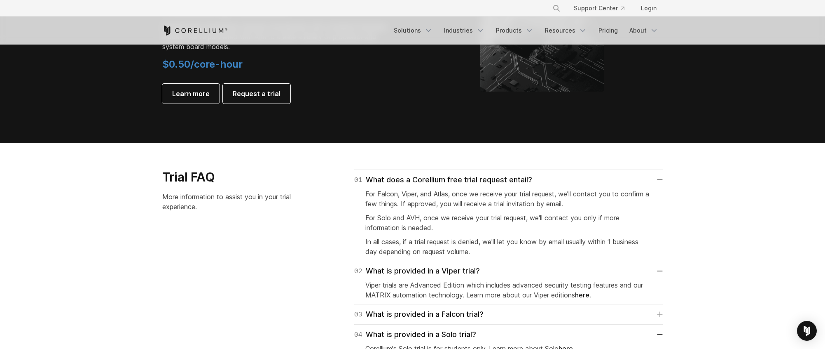
drag, startPoint x: 456, startPoint y: 201, endPoint x: 388, endPoint y: 205, distance: 68.5
click at [455, 201] on span "For Falcon, Viper, and Atlas, once we receive your trial request, we'll contact…" at bounding box center [507, 199] width 284 height 18
drag, startPoint x: 387, startPoint y: 205, endPoint x: 369, endPoint y: 206, distance: 18.2
click at [386, 205] on span "For Falcon, Viper, and Atlas, once we receive your trial request, we'll contact…" at bounding box center [507, 199] width 284 height 18
click at [476, 206] on div "01 What does a Corellium free trial request entail? For Falcon, Viper, and Atla…" at bounding box center [508, 214] width 309 height 91
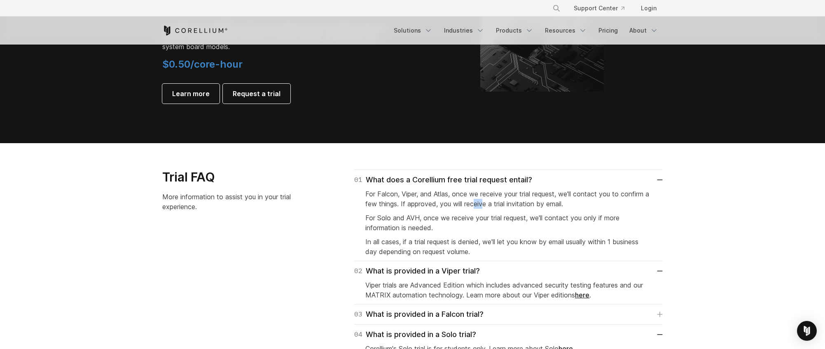
click at [492, 205] on span "For Falcon, Viper, and Atlas, once we receive your trial request, we'll contact…" at bounding box center [507, 199] width 284 height 18
drag, startPoint x: 500, startPoint y: 205, endPoint x: 576, endPoint y: 205, distance: 76.2
click at [503, 204] on span "For Falcon, Viper, and Atlas, once we receive your trial request, we'll contact…" at bounding box center [507, 199] width 284 height 18
drag, startPoint x: 547, startPoint y: 206, endPoint x: 470, endPoint y: 206, distance: 77.0
click at [470, 206] on p "For Falcon, Viper, and Atlas, once we receive your trial request, we'll contact…" at bounding box center [508, 199] width 286 height 20
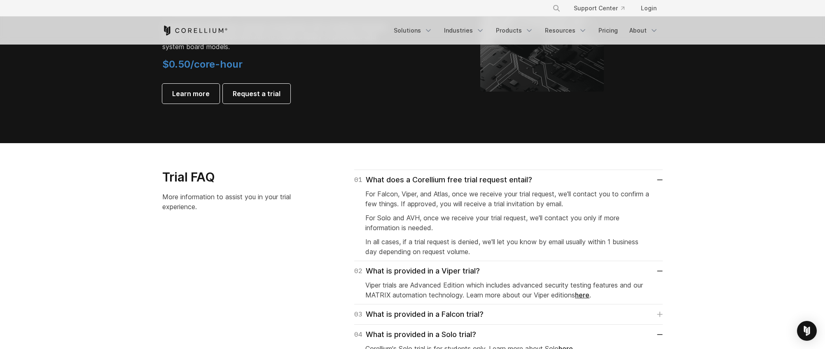
drag, startPoint x: 466, startPoint y: 206, endPoint x: 442, endPoint y: 206, distance: 24.3
click at [464, 206] on span "For Falcon, Viper, and Atlas, once we receive your trial request, we'll contact…" at bounding box center [507, 199] width 284 height 18
click at [441, 206] on span "For Falcon, Viper, and Atlas, once we receive your trial request, we'll contact…" at bounding box center [507, 199] width 284 height 18
click at [548, 206] on span "For Falcon, Viper, and Atlas, once we receive your trial request, we'll contact…" at bounding box center [507, 199] width 284 height 18
click at [555, 206] on span "For Falcon, Viper, and Atlas, once we receive your trial request, we'll contact…" at bounding box center [507, 199] width 284 height 18
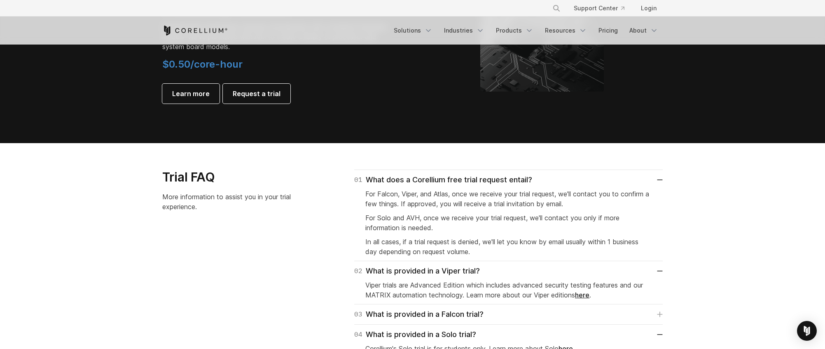
click at [560, 206] on span "For Falcon, Viper, and Atlas, once we receive your trial request, we'll contact…" at bounding box center [507, 199] width 284 height 18
click at [469, 204] on span "For Falcon, Viper, and Atlas, once we receive your trial request, we'll contact…" at bounding box center [507, 199] width 284 height 18
click at [466, 204] on span "For Falcon, Viper, and Atlas, once we receive your trial request, we'll contact…" at bounding box center [507, 199] width 284 height 18
click at [414, 208] on p "For Falcon, Viper, and Atlas, once we receive your trial request, we'll contact…" at bounding box center [508, 199] width 286 height 20
click at [465, 219] on div "01 What does a Corellium free trial request entail? For Falcon, Viper, and Atla…" at bounding box center [508, 214] width 309 height 91
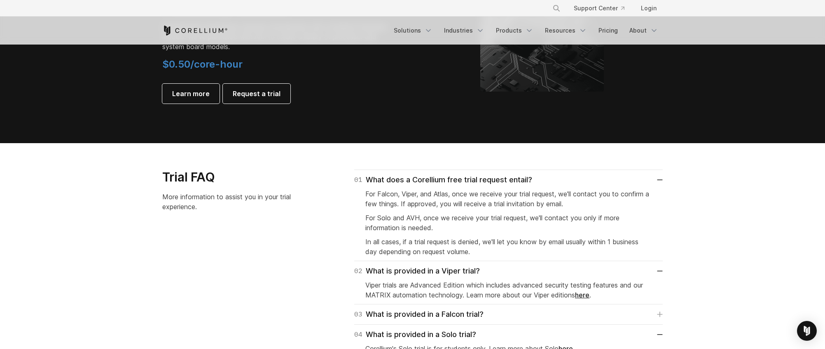
click at [474, 219] on span "For Solo and AVH, once we receive your trial request, we'll contact you only if…" at bounding box center [492, 222] width 254 height 18
click at [483, 218] on span "For Solo and AVH, once we receive your trial request, we'll contact you only if…" at bounding box center [492, 222] width 254 height 18
click at [425, 219] on span "For Solo and AVH, once we receive your trial request, we'll contact you only if…" at bounding box center [492, 222] width 254 height 18
click at [420, 219] on span "For Solo and AVH, once we receive your trial request, we'll contact you only if…" at bounding box center [492, 222] width 254 height 18
click at [405, 220] on span "For Solo and AVH, once we receive your trial request, we'll contact you only if…" at bounding box center [492, 222] width 254 height 18
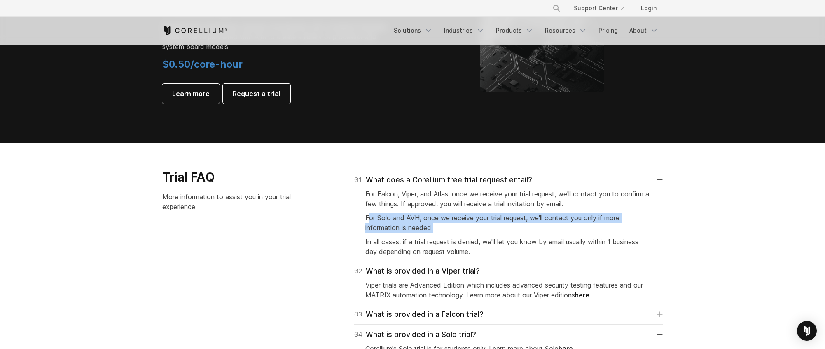
click at [513, 226] on p "For Solo and AVH, once we receive your trial request, we'll contact you only if…" at bounding box center [508, 223] width 286 height 20
click at [540, 224] on p "For Solo and AVH, once we receive your trial request, we'll contact you only if…" at bounding box center [508, 223] width 286 height 20
click at [510, 224] on p "For Solo and AVH, once we receive your trial request, we'll contact you only if…" at bounding box center [508, 223] width 286 height 20
click at [501, 222] on p "For Solo and AVH, once we receive your trial request, we'll contact you only if…" at bounding box center [508, 223] width 286 height 20
click at [488, 222] on span "For Solo and AVH, once we receive your trial request, we'll contact you only if…" at bounding box center [492, 222] width 254 height 18
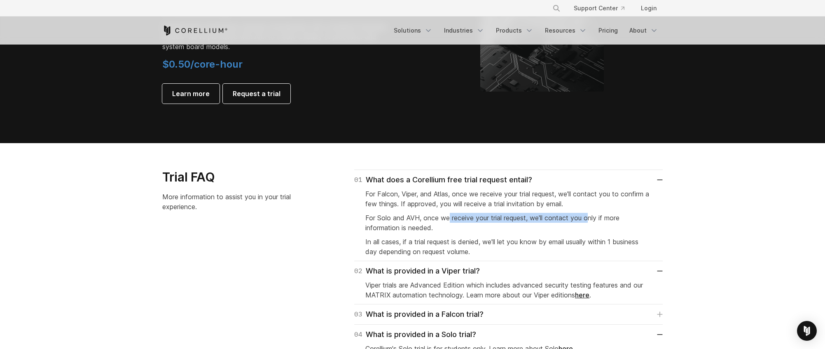
click at [595, 216] on span "For Solo and AVH, once we receive your trial request, we'll contact you only if…" at bounding box center [492, 222] width 254 height 18
click at [604, 217] on span "For Solo and AVH, once we receive your trial request, we'll contact you only if…" at bounding box center [492, 222] width 254 height 18
click at [617, 217] on span "For Solo and AVH, once we receive your trial request, we'll contact you only if…" at bounding box center [492, 222] width 254 height 18
click at [563, 218] on p "For Solo and AVH, once we receive your trial request, we'll contact you only if…" at bounding box center [508, 223] width 286 height 20
click at [550, 218] on span "For Solo and AVH, once we receive your trial request, we'll contact you only if…" at bounding box center [492, 222] width 254 height 18
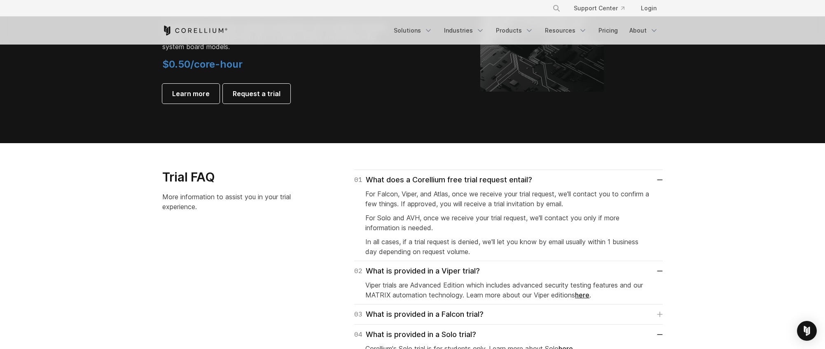
click at [498, 223] on p "For Solo and AVH, once we receive your trial request, we'll contact you only if…" at bounding box center [508, 223] width 286 height 20
click at [429, 230] on span "For Solo and AVH, once we receive your trial request, we'll contact you only if…" at bounding box center [492, 222] width 254 height 18
click at [414, 231] on span "For Solo and AVH, once we receive your trial request, we'll contact you only if…" at bounding box center [492, 222] width 254 height 18
click at [480, 243] on p "In all cases, if a trial request is denied, we'll let you know by email usually…" at bounding box center [508, 246] width 286 height 20
click at [499, 241] on span "In all cases, if a trial request is denied, we'll let you know by email usually…" at bounding box center [501, 246] width 273 height 18
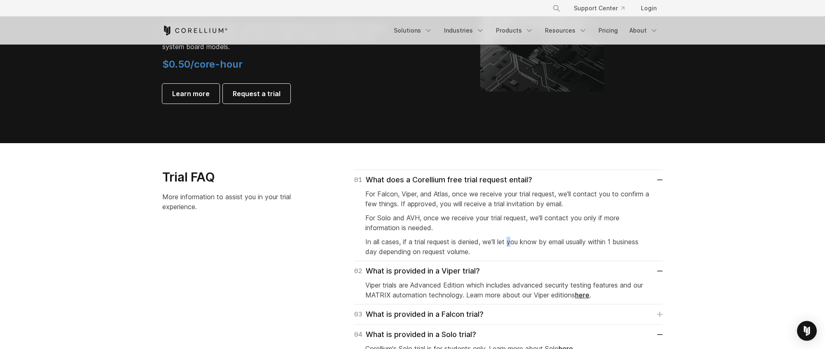
click at [518, 240] on span "In all cases, if a trial request is denied, we'll let you know by email usually…" at bounding box center [501, 246] width 273 height 18
click at [475, 240] on span "In all cases, if a trial request is denied, we'll let you know by email usually…" at bounding box center [501, 246] width 273 height 18
click at [472, 240] on span "In all cases, if a trial request is denied, we'll let you know by email usually…" at bounding box center [501, 246] width 273 height 18
click at [446, 240] on span "In all cases, if a trial request is denied, we'll let you know by email usually…" at bounding box center [501, 246] width 273 height 18
click at [559, 240] on span "In all cases, if a trial request is denied, we'll let you know by email usually…" at bounding box center [501, 246] width 273 height 18
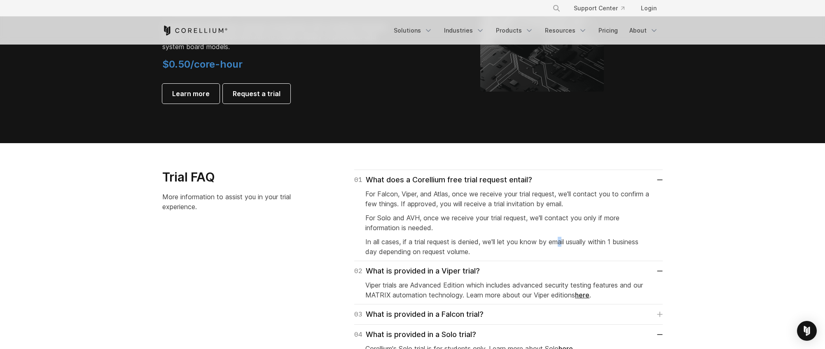
click at [568, 240] on span "In all cases, if a trial request is denied, we'll let you know by email usually…" at bounding box center [501, 246] width 273 height 18
click at [578, 240] on span "In all cases, if a trial request is denied, we'll let you know by email usually…" at bounding box center [501, 246] width 273 height 18
click at [609, 241] on span "In all cases, if a trial request is denied, we'll let you know by email usually…" at bounding box center [501, 246] width 273 height 18
click at [536, 240] on span "In all cases, if a trial request is denied, we'll let you know by email usually…" at bounding box center [501, 246] width 273 height 18
click at [532, 241] on span "In all cases, if a trial request is denied, we'll let you know by email usually…" at bounding box center [501, 246] width 273 height 18
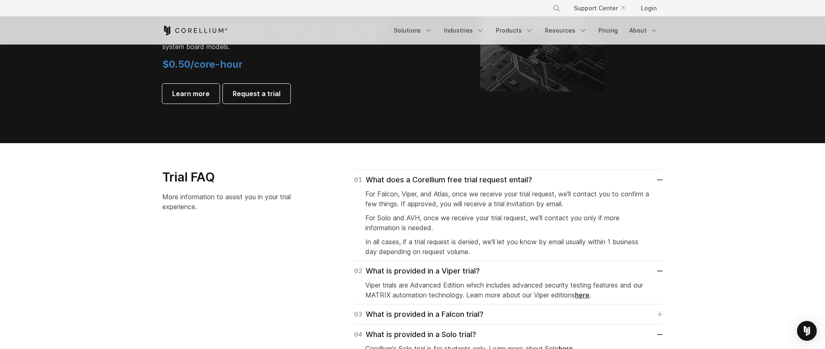
click at [508, 242] on span "In all cases, if a trial request is denied, we'll let you know by email usually…" at bounding box center [501, 246] width 273 height 18
click at [606, 242] on span "In all cases, if a trial request is denied, we'll let you know by email usually…" at bounding box center [501, 246] width 273 height 18
click at [616, 240] on span "In all cases, if a trial request is denied, we'll let you know by email usually…" at bounding box center [501, 246] width 273 height 18
click at [424, 246] on span "In all cases, if a trial request is denied, we'll let you know by email usually…" at bounding box center [501, 246] width 273 height 18
click at [414, 248] on span "In all cases, if a trial request is denied, we'll let you know by email usually…" at bounding box center [501, 246] width 273 height 18
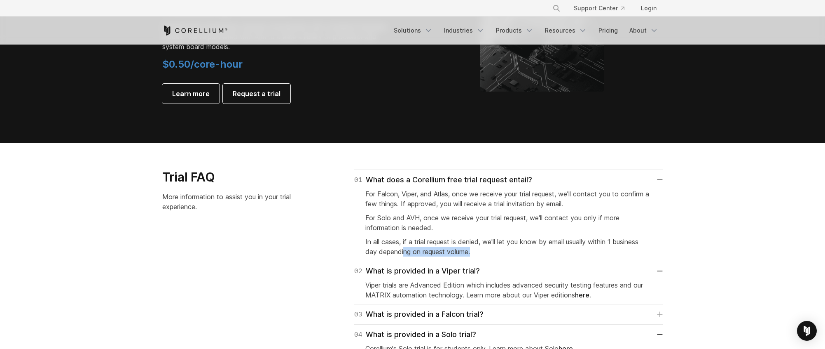
click at [477, 251] on p "In all cases, if a trial request is denied, we'll let you know by email usually…" at bounding box center [508, 246] width 286 height 20
click at [492, 246] on p "In all cases, if a trial request is denied, we'll let you know by email usually…" at bounding box center [508, 246] width 286 height 20
click at [518, 238] on span "In all cases, if a trial request is denied, we'll let you know by email usually…" at bounding box center [501, 246] width 273 height 18
click at [519, 238] on span "In all cases, if a trial request is denied, we'll let you know by email usually…" at bounding box center [501, 246] width 273 height 18
click at [531, 236] on p "In all cases, if a trial request is denied, we'll let you know by email usually…" at bounding box center [508, 246] width 286 height 20
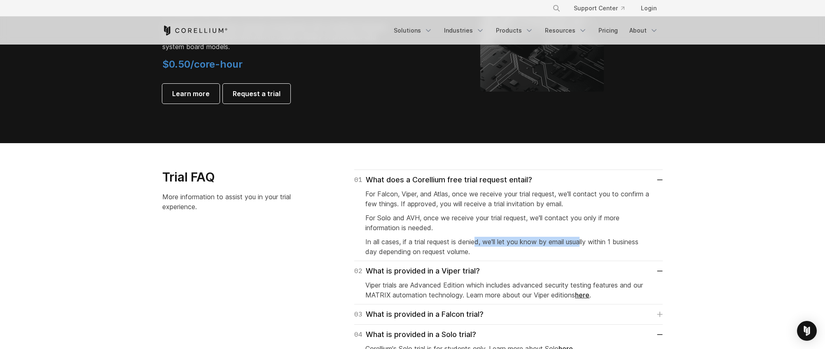
click at [479, 246] on span "In all cases, if a trial request is denied, we'll let you know by email usually…" at bounding box center [501, 246] width 273 height 18
click at [476, 246] on p "In all cases, if a trial request is denied, we'll let you know by email usually…" at bounding box center [508, 246] width 286 height 20
click at [475, 246] on span "In all cases, if a trial request is denied, we'll let you know by email usually…" at bounding box center [501, 246] width 273 height 18
click at [455, 248] on span "In all cases, if a trial request is denied, we'll let you know by email usually…" at bounding box center [501, 246] width 273 height 18
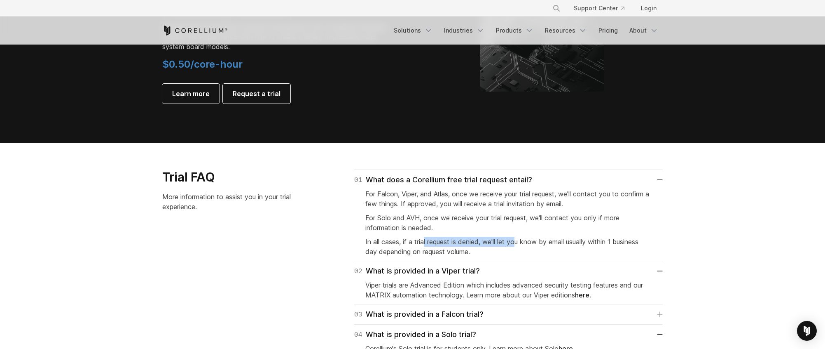
click at [520, 238] on span "In all cases, if a trial request is denied, we'll let you know by email usually…" at bounding box center [501, 246] width 273 height 18
click at [530, 238] on span "In all cases, if a trial request is denied, we'll let you know by email usually…" at bounding box center [501, 246] width 273 height 18
click at [543, 238] on span "In all cases, if a trial request is denied, we'll let you know by email usually…" at bounding box center [501, 246] width 273 height 18
click at [521, 255] on p "In all cases, if a trial request is denied, we'll let you know by email usually…" at bounding box center [508, 246] width 286 height 20
click at [479, 237] on p "In all cases, if a trial request is denied, we'll let you know by email usually…" at bounding box center [508, 246] width 286 height 20
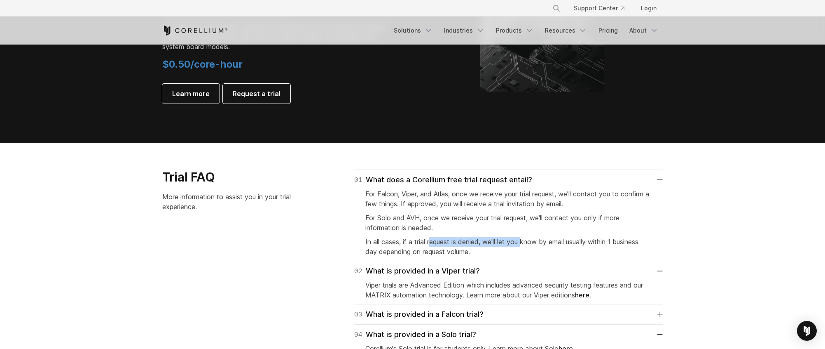
click at [526, 246] on p "In all cases, if a trial request is denied, we'll let you know by email usually…" at bounding box center [508, 246] width 286 height 20
click at [558, 240] on span "In all cases, if a trial request is denied, we'll let you know by email usually…" at bounding box center [501, 246] width 273 height 18
click at [471, 240] on span "In all cases, if a trial request is denied, we'll let you know by email usually…" at bounding box center [501, 246] width 273 height 18
click at [461, 241] on span "In all cases, if a trial request is denied, we'll let you know by email usually…" at bounding box center [501, 246] width 273 height 18
click at [438, 243] on span "In all cases, if a trial request is denied, we'll let you know by email usually…" at bounding box center [501, 246] width 273 height 18
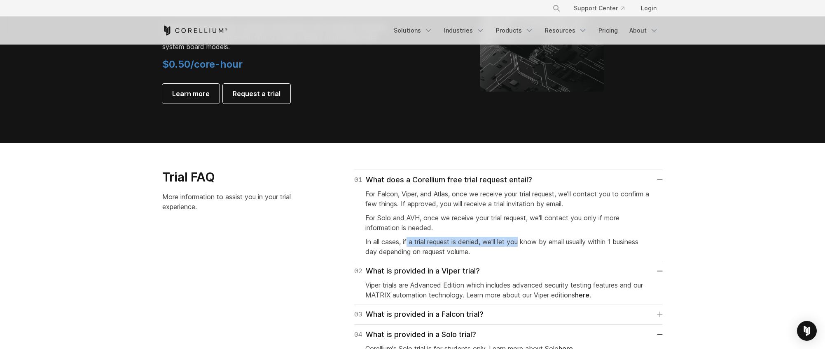
click at [524, 241] on span "In all cases, if a trial request is denied, we'll let you know by email usually…" at bounding box center [501, 246] width 273 height 18
click at [542, 241] on span "In all cases, if a trial request is denied, we'll let you know by email usually…" at bounding box center [501, 246] width 273 height 18
click at [554, 241] on span "In all cases, if a trial request is denied, we'll let you know by email usually…" at bounding box center [501, 246] width 273 height 18
click at [437, 241] on span "In all cases, if a trial request is denied, we'll let you know by email usually…" at bounding box center [501, 246] width 273 height 18
click at [432, 241] on span "In all cases, if a trial request is denied, we'll let you know by email usually…" at bounding box center [501, 246] width 273 height 18
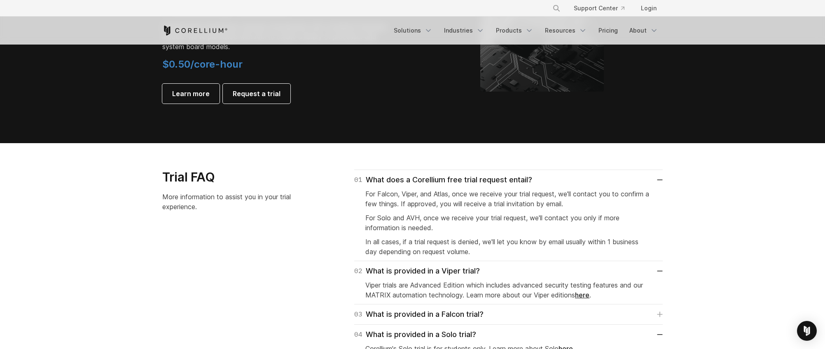
click at [409, 243] on span "In all cases, if a trial request is denied, we'll let you know by email usually…" at bounding box center [501, 246] width 273 height 18
click at [553, 239] on span "In all cases, if a trial request is denied, we'll let you know by email usually…" at bounding box center [501, 246] width 273 height 18
click at [566, 239] on span "In all cases, if a trial request is denied, we'll let you know by email usually…" at bounding box center [501, 246] width 273 height 18
click at [580, 239] on span "In all cases, if a trial request is denied, we'll let you know by email usually…" at bounding box center [501, 246] width 273 height 18
click at [475, 244] on span "In all cases, if a trial request is denied, we'll let you know by email usually…" at bounding box center [501, 246] width 273 height 18
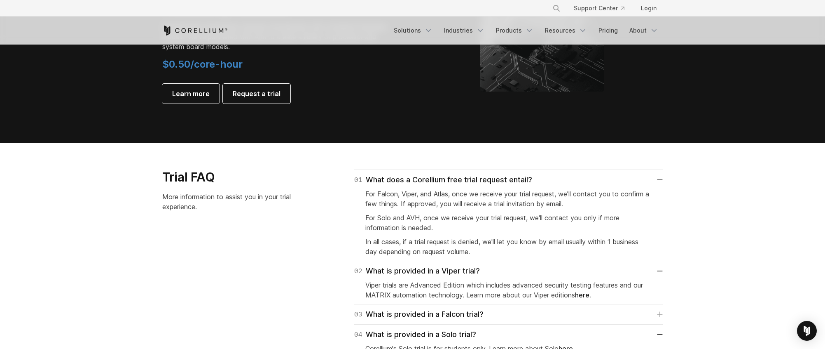
click at [463, 245] on span "In all cases, if a trial request is denied, we'll let you know by email usually…" at bounding box center [501, 246] width 273 height 18
click at [438, 246] on span "In all cases, if a trial request is denied, we'll let you know by email usually…" at bounding box center [501, 246] width 273 height 18
click at [418, 245] on span "In all cases, if a trial request is denied, we'll let you know by email usually…" at bounding box center [501, 246] width 273 height 18
click at [541, 243] on span "In all cases, if a trial request is denied, we'll let you know by email usually…" at bounding box center [501, 246] width 273 height 18
click at [550, 243] on span "In all cases, if a trial request is denied, we'll let you know by email usually…" at bounding box center [501, 246] width 273 height 18
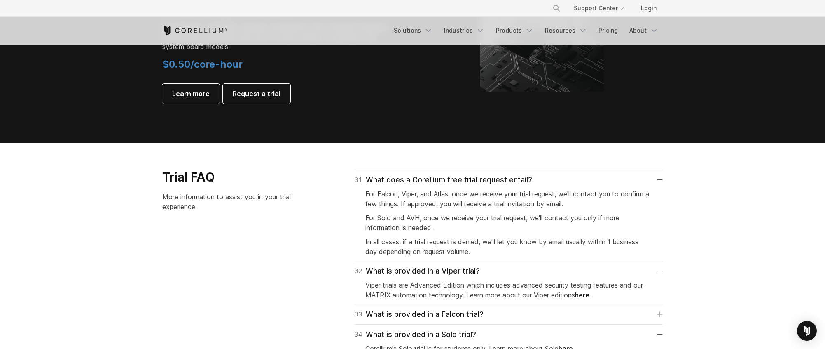
click at [562, 243] on span "In all cases, if a trial request is denied, we'll let you know by email usually…" at bounding box center [501, 246] width 273 height 18
click at [479, 240] on span "In all cases, if a trial request is denied, we'll let you know by email usually…" at bounding box center [501, 246] width 273 height 18
click at [469, 240] on span "In all cases, if a trial request is denied, we'll let you know by email usually…" at bounding box center [501, 246] width 273 height 18
click at [451, 242] on span "In all cases, if a trial request is denied, we'll let you know by email usually…" at bounding box center [501, 246] width 273 height 18
click at [583, 241] on span "In all cases, if a trial request is denied, we'll let you know by email usually…" at bounding box center [501, 246] width 273 height 18
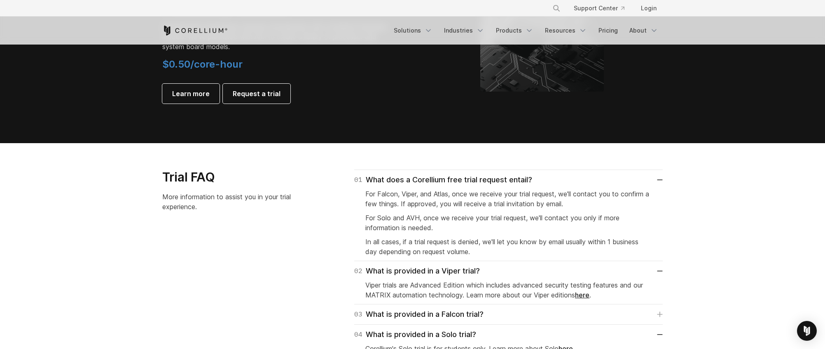
click at [596, 241] on span "In all cases, if a trial request is denied, we'll let you know by email usually…" at bounding box center [501, 246] width 273 height 18
click at [612, 241] on span "In all cases, if a trial request is denied, we'll let you know by email usually…" at bounding box center [501, 246] width 273 height 18
click at [507, 241] on span "In all cases, if a trial request is denied, we'll let you know by email usually…" at bounding box center [501, 246] width 273 height 18
click at [505, 240] on span "In all cases, if a trial request is denied, we'll let you know by email usually…" at bounding box center [501, 246] width 273 height 18
click at [433, 209] on div "For Falcon, Viper, and Atlas, once we receive your trial request, we'll contact…" at bounding box center [508, 220] width 286 height 71
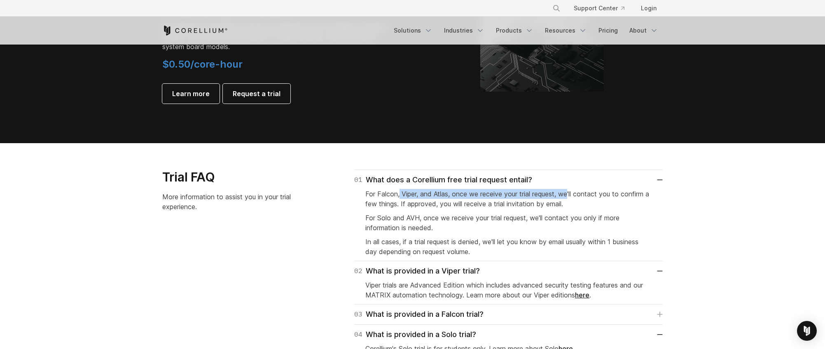
click at [576, 192] on span "For Falcon, Viper, and Atlas, once we receive your trial request, we'll contact…" at bounding box center [507, 199] width 284 height 18
click at [591, 193] on span "For Falcon, Viper, and Atlas, once we receive your trial request, we'll contact…" at bounding box center [507, 199] width 284 height 18
click at [593, 193] on span "For Falcon, Viper, and Atlas, once we receive your trial request, we'll contact…" at bounding box center [507, 199] width 284 height 18
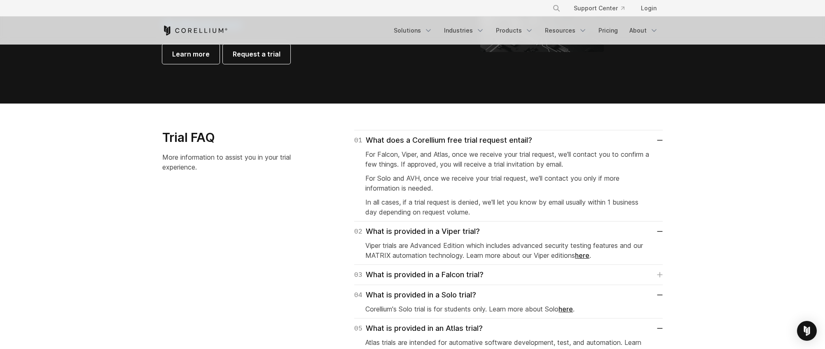
scroll to position [1112, 0]
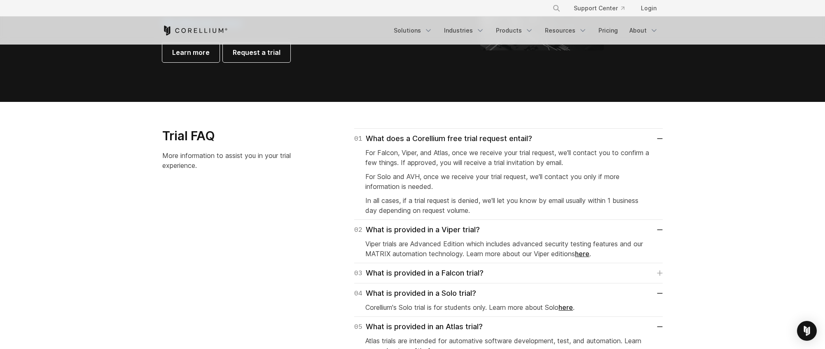
click at [454, 242] on p "Viper trials are Advanced Edition which includes advanced security testing feat…" at bounding box center [508, 249] width 286 height 20
click at [514, 244] on p "Viper trials are Advanced Edition which includes advanced security testing feat…" at bounding box center [508, 249] width 286 height 20
click at [531, 242] on p "Viper trials are Advanced Edition which includes advanced security testing feat…" at bounding box center [508, 249] width 286 height 20
click at [549, 241] on p "Viper trials are Advanced Edition which includes advanced security testing feat…" at bounding box center [508, 249] width 286 height 20
click at [413, 239] on p "Viper trials are Advanced Edition which includes advanced security testing feat…" at bounding box center [508, 249] width 286 height 20
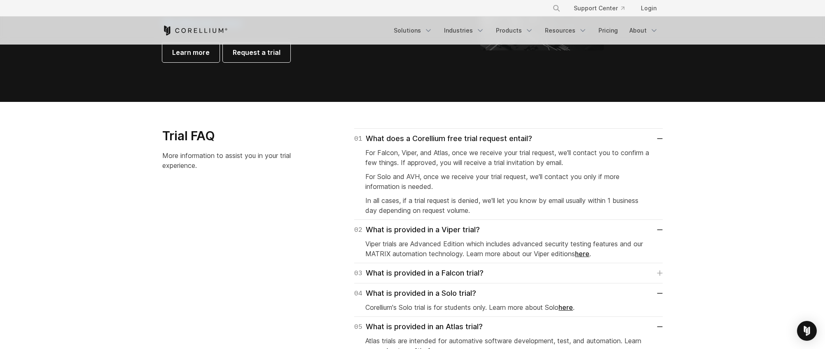
click at [410, 239] on p "Viper trials are Advanced Edition which includes advanced security testing feat…" at bounding box center [508, 249] width 286 height 20
click at [400, 240] on p "Viper trials are Advanced Edition which includes advanced security testing feat…" at bounding box center [508, 249] width 286 height 20
click at [527, 243] on p "Viper trials are Advanced Edition which includes advanced security testing feat…" at bounding box center [508, 249] width 286 height 20
click at [543, 242] on p "Viper trials are Advanced Edition which includes advanced security testing feat…" at bounding box center [508, 249] width 286 height 20
click at [558, 241] on p "Viper trials are Advanced Edition which includes advanced security testing feat…" at bounding box center [508, 249] width 286 height 20
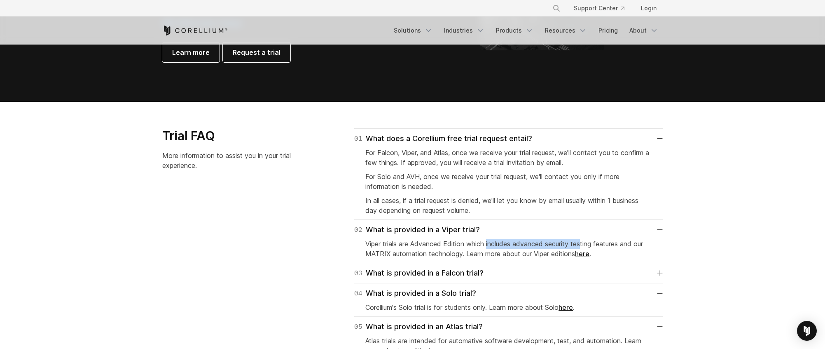
click at [484, 242] on p "Viper trials are Advanced Edition which includes advanced security testing feat…" at bounding box center [508, 249] width 286 height 20
click at [473, 243] on p "Viper trials are Advanced Edition which includes advanced security testing feat…" at bounding box center [508, 249] width 286 height 20
click at [444, 244] on p "Viper trials are Advanced Edition which includes advanced security testing feat…" at bounding box center [508, 249] width 286 height 20
click at [577, 240] on p "Viper trials are Advanced Edition which includes advanced security testing feat…" at bounding box center [508, 249] width 286 height 20
click at [601, 239] on p "Viper trials are Advanced Edition which includes advanced security testing feat…" at bounding box center [508, 249] width 286 height 20
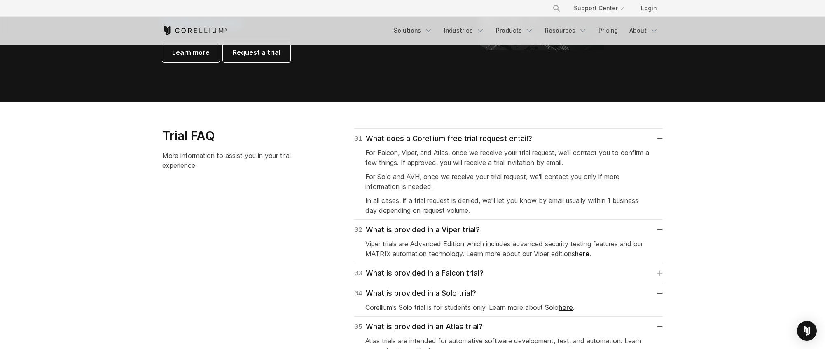
click at [611, 240] on p "Viper trials are Advanced Edition which includes advanced security testing feat…" at bounding box center [508, 249] width 286 height 20
click at [412, 243] on p "Viper trials are Advanced Edition which includes advanced security testing feat…" at bounding box center [508, 249] width 286 height 20
click at [411, 243] on p "Viper trials are Advanced Edition which includes advanced security testing feat…" at bounding box center [508, 249] width 286 height 20
click at [400, 245] on p "Viper trials are Advanced Edition which includes advanced security testing feat…" at bounding box center [508, 249] width 286 height 20
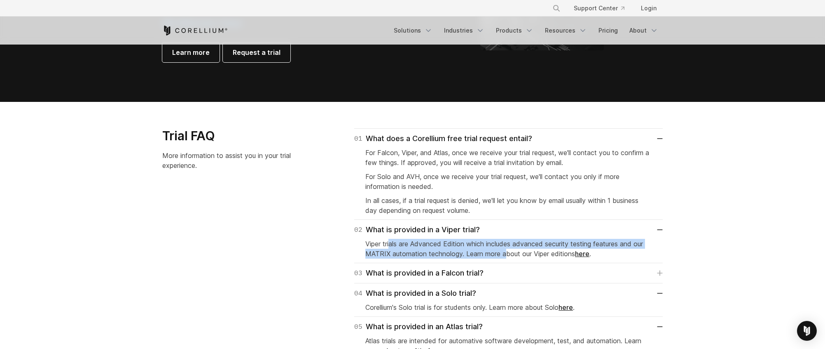
click at [507, 250] on p "Viper trials are Advanced Edition which includes advanced security testing feat…" at bounding box center [508, 249] width 286 height 20
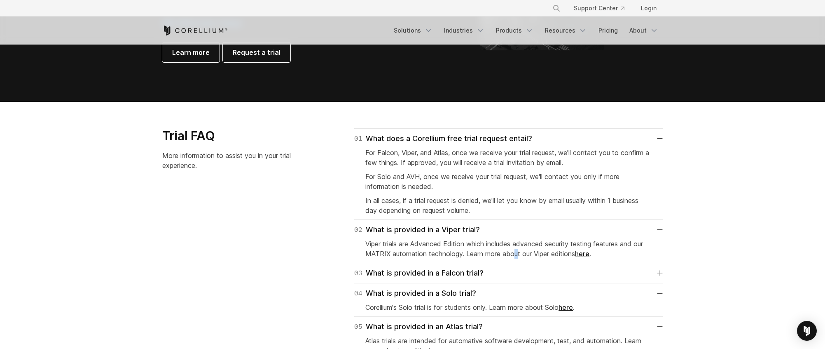
click at [520, 251] on p "Viper trials are Advanced Edition which includes advanced security testing feat…" at bounding box center [508, 249] width 286 height 20
click at [462, 252] on p "Viper trials are Advanced Edition which includes advanced security testing feat…" at bounding box center [508, 249] width 286 height 20
click at [457, 252] on p "Viper trials are Advanced Edition which includes advanced security testing feat…" at bounding box center [508, 249] width 286 height 20
click at [428, 253] on p "Viper trials are Advanced Edition which includes advanced security testing feat…" at bounding box center [508, 249] width 286 height 20
click at [529, 252] on p "Viper trials are Advanced Edition which includes advanced security testing feat…" at bounding box center [508, 249] width 286 height 20
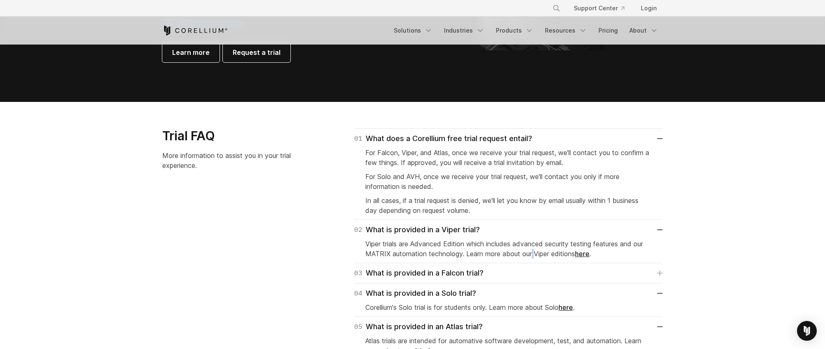
click at [539, 253] on p "Viper trials are Advanced Edition which includes advanced security testing feat…" at bounding box center [508, 249] width 286 height 20
click at [548, 253] on p "Viper trials are Advanced Edition which includes advanced security testing feat…" at bounding box center [508, 249] width 286 height 20
click at [433, 252] on p "Viper trials are Advanced Edition which includes advanced security testing feat…" at bounding box center [508, 249] width 286 height 20
click at [424, 252] on p "Viper trials are Advanced Edition which includes advanced security testing feat…" at bounding box center [508, 249] width 286 height 20
click at [392, 246] on p "Viper trials are Advanced Edition which includes advanced security testing feat…" at bounding box center [508, 249] width 286 height 20
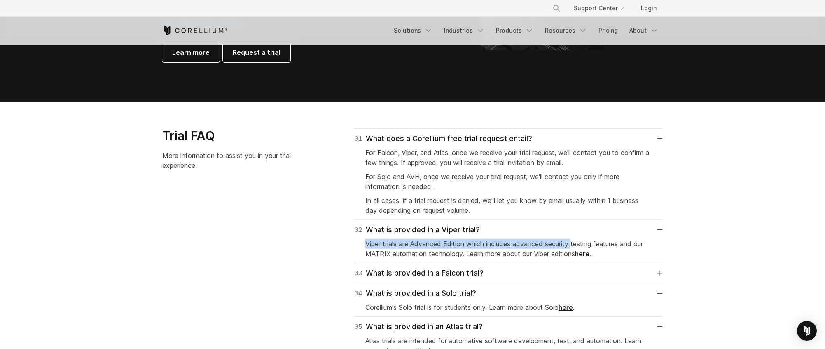
click at [579, 245] on p "Viper trials are Advanced Edition which includes advanced security testing feat…" at bounding box center [508, 249] width 286 height 20
click at [595, 245] on p "Viper trials are Advanced Edition which includes advanced security testing feat…" at bounding box center [508, 249] width 286 height 20
click at [611, 244] on p "Viper trials are Advanced Edition which includes advanced security testing feat…" at bounding box center [508, 249] width 286 height 20
click at [426, 243] on p "Viper trials are Advanced Edition which includes advanced security testing feat…" at bounding box center [508, 249] width 286 height 20
click at [415, 243] on p "Viper trials are Advanced Edition which includes advanced security testing feat…" at bounding box center [508, 249] width 286 height 20
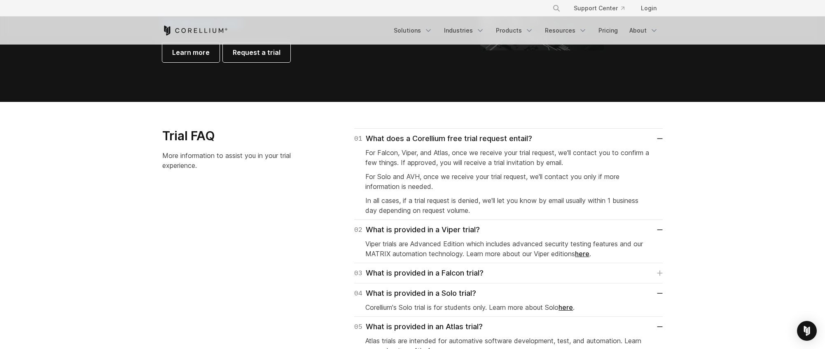
click at [391, 243] on p "Viper trials are Advanced Edition which includes advanced security testing feat…" at bounding box center [508, 249] width 286 height 20
click at [556, 246] on p "Viper trials are Advanced Edition which includes advanced security testing feat…" at bounding box center [508, 249] width 286 height 20
click at [577, 245] on p "Viper trials are Advanced Edition which includes advanced security testing feat…" at bounding box center [508, 249] width 286 height 20
click at [591, 245] on p "Viper trials are Advanced Edition which includes advanced security testing feat…" at bounding box center [508, 249] width 286 height 20
click at [395, 242] on p "Viper trials are Advanced Edition which includes advanced security testing feat…" at bounding box center [508, 249] width 286 height 20
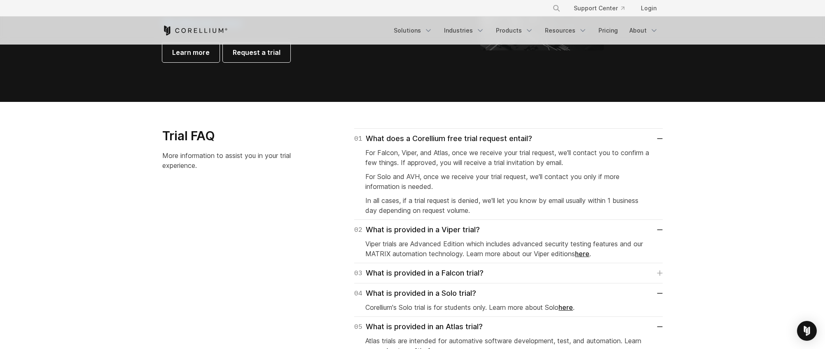
click at [388, 242] on p "Viper trials are Advanced Edition which includes advanced security testing feat…" at bounding box center [508, 249] width 286 height 20
click at [379, 243] on p "Viper trials are Advanced Edition which includes advanced security testing feat…" at bounding box center [508, 249] width 286 height 20
click at [464, 243] on p "Viper trials are Advanced Edition which includes advanced security testing feat…" at bounding box center [508, 249] width 286 height 20
click at [473, 243] on p "Viper trials are Advanced Edition which includes advanced security testing feat…" at bounding box center [508, 249] width 286 height 20
click at [488, 243] on p "Viper trials are Advanced Edition which includes advanced security testing feat…" at bounding box center [508, 249] width 286 height 20
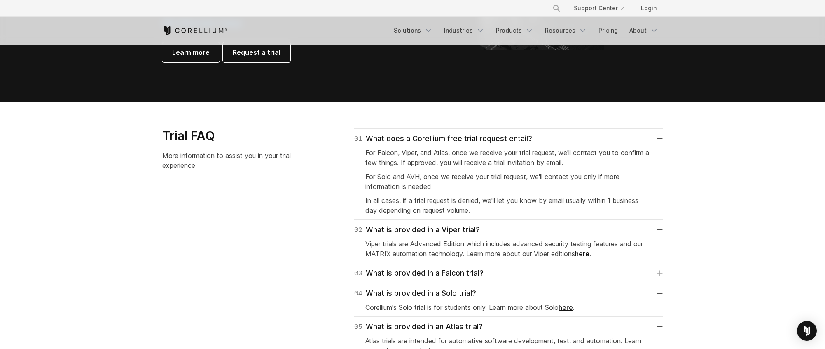
click at [511, 244] on p "Viper trials are Advanced Edition which includes advanced security testing feat…" at bounding box center [508, 249] width 286 height 20
click at [388, 243] on p "Viper trials are Advanced Edition which includes advanced security testing feat…" at bounding box center [508, 249] width 286 height 20
click at [382, 243] on p "Viper trials are Advanced Edition which includes advanced security testing feat…" at bounding box center [508, 249] width 286 height 20
click at [374, 243] on p "Viper trials are Advanced Edition which includes advanced security testing feat…" at bounding box center [508, 249] width 286 height 20
click at [486, 243] on div "02 What is provided in a Viper trial? Viper trials are Advanced Edition which i…" at bounding box center [508, 241] width 309 height 43
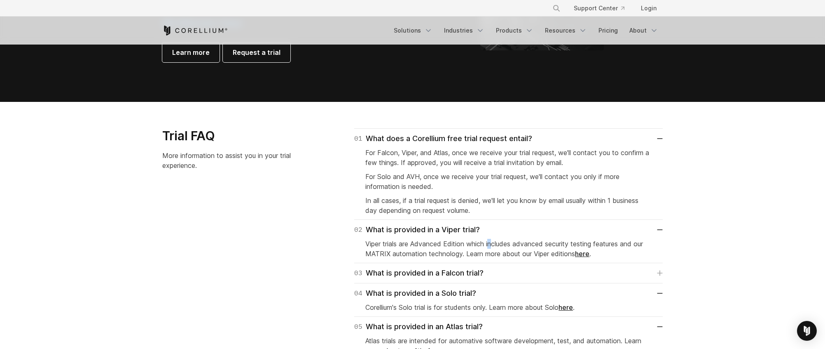
click at [500, 244] on p "Viper trials are Advanced Edition which includes advanced security testing feat…" at bounding box center [508, 249] width 286 height 20
click at [520, 245] on p "Viper trials are Advanced Edition which includes advanced security testing feat…" at bounding box center [508, 249] width 286 height 20
click at [422, 245] on p "Viper trials are Advanced Edition which includes advanced security testing feat…" at bounding box center [508, 249] width 286 height 20
click at [420, 245] on p "Viper trials are Advanced Edition which includes advanced security testing feat…" at bounding box center [508, 249] width 286 height 20
click at [397, 250] on p "Viper trials are Advanced Edition which includes advanced security testing feat…" at bounding box center [508, 249] width 286 height 20
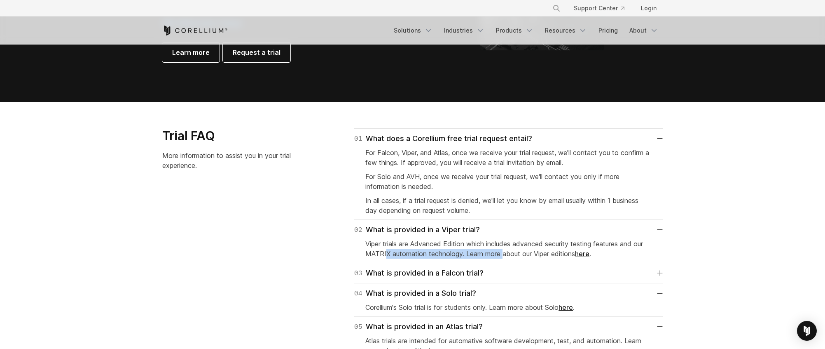
click at [512, 255] on p "Viper trials are Advanced Edition which includes advanced security testing feat…" at bounding box center [508, 249] width 286 height 20
click at [524, 255] on p "Viper trials are Advanced Edition which includes advanced security testing feat…" at bounding box center [508, 249] width 286 height 20
click at [534, 254] on p "Viper trials are Advanced Edition which includes advanced security testing feat…" at bounding box center [508, 249] width 286 height 20
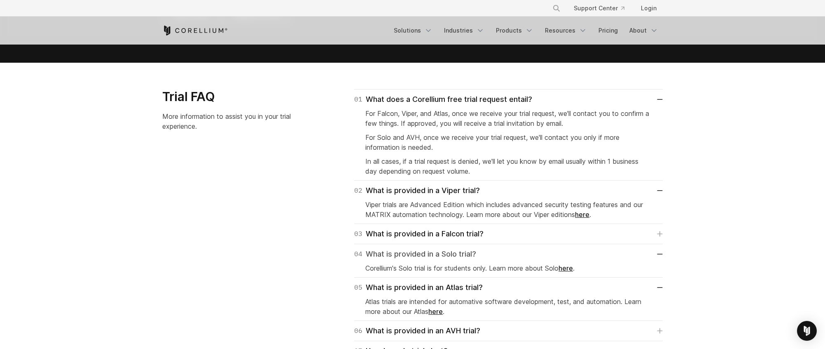
scroll to position [1154, 0]
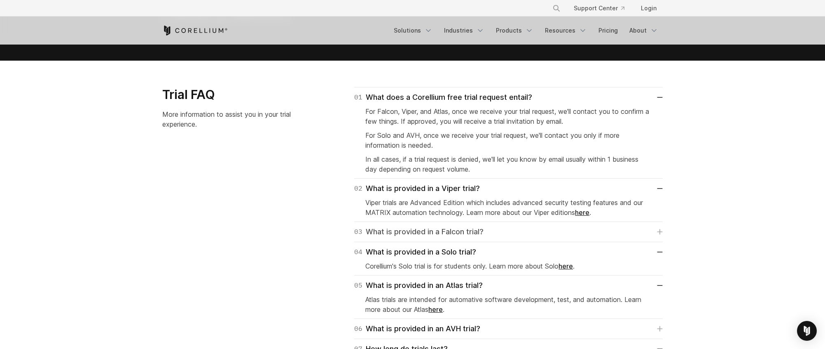
click at [527, 232] on link "03 What is provided in a Falcon trial?" at bounding box center [508, 232] width 309 height 12
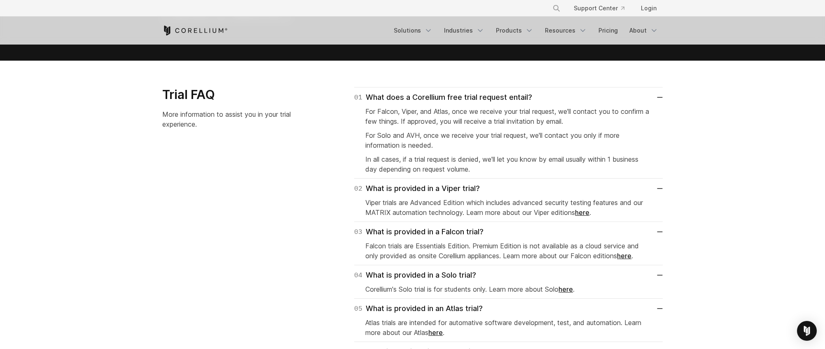
click at [439, 251] on p "Falcon trials are Essentials Edition. Premium Edition is not available as a clo…" at bounding box center [508, 251] width 286 height 20
click at [537, 241] on p "Falcon trials are Essentials Edition. Premium Edition is not available as a clo…" at bounding box center [508, 251] width 286 height 20
click at [556, 242] on p "Falcon trials are Essentials Edition. Premium Edition is not available as a clo…" at bounding box center [508, 251] width 286 height 20
click at [567, 242] on p "Falcon trials are Essentials Edition. Premium Edition is not available as a clo…" at bounding box center [508, 251] width 286 height 20
click at [463, 247] on p "Falcon trials are Essentials Edition. Premium Edition is not available as a clo…" at bounding box center [508, 251] width 286 height 20
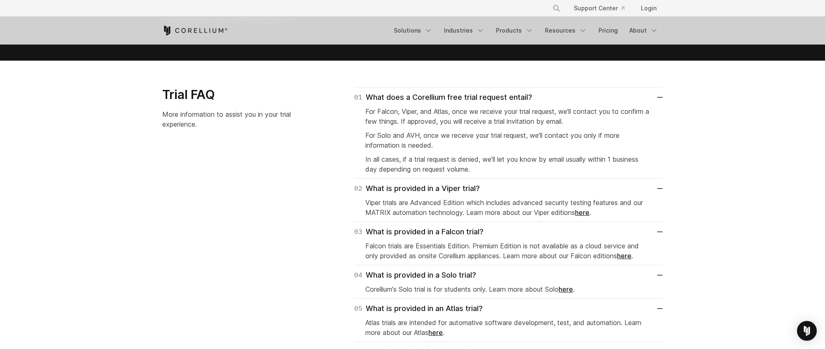
click at [458, 247] on p "Falcon trials are Essentials Edition. Premium Edition is not available as a clo…" at bounding box center [508, 251] width 286 height 20
click at [445, 247] on p "Falcon trials are Essentials Edition. Premium Edition is not available as a clo…" at bounding box center [508, 251] width 286 height 20
click at [597, 246] on p "Falcon trials are Essentials Edition. Premium Edition is not available as a clo…" at bounding box center [508, 251] width 286 height 20
click at [610, 246] on p "Falcon trials are Essentials Edition. Premium Edition is not available as a clo…" at bounding box center [508, 251] width 286 height 20
click at [619, 246] on p "Falcon trials are Essentials Edition. Premium Edition is not available as a clo…" at bounding box center [508, 251] width 286 height 20
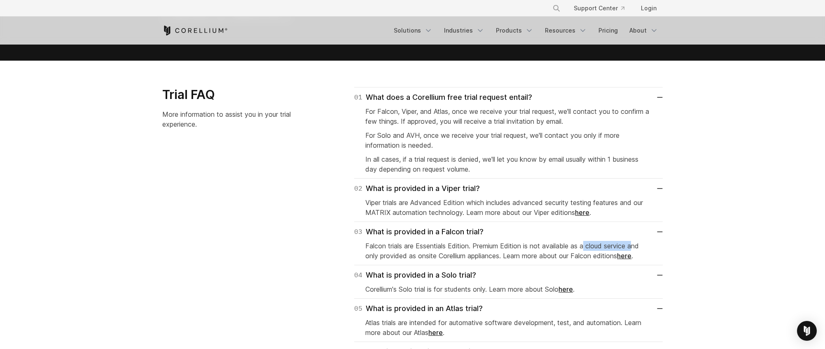
click at [586, 247] on p "Falcon trials are Essentials Edition. Premium Edition is not available as a clo…" at bounding box center [508, 251] width 286 height 20
click at [584, 247] on p "Falcon trials are Essentials Edition. Premium Edition is not available as a clo…" at bounding box center [508, 251] width 286 height 20
click at [524, 252] on p "Falcon trials are Essentials Edition. Premium Edition is not available as a clo…" at bounding box center [508, 251] width 286 height 20
click at [452, 255] on p "Falcon trials are Essentials Edition. Premium Edition is not available as a clo…" at bounding box center [508, 251] width 286 height 20
click at [421, 256] on p "Falcon trials are Essentials Edition. Premium Edition is not available as a clo…" at bounding box center [508, 251] width 286 height 20
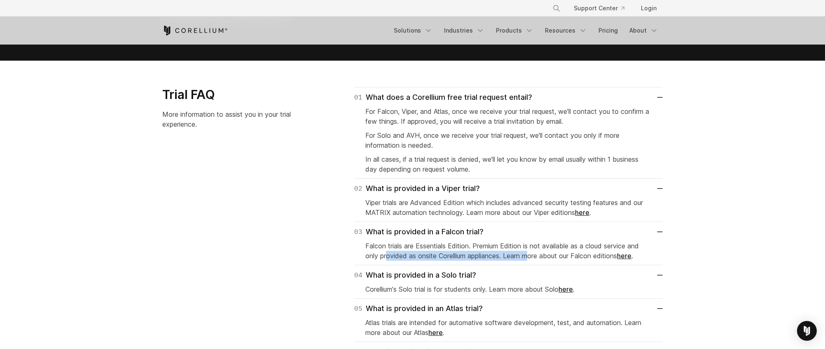
click at [534, 257] on p "Falcon trials are Essentials Edition. Premium Edition is not available as a clo…" at bounding box center [508, 251] width 286 height 20
click at [557, 257] on p "Falcon trials are Essentials Edition. Premium Edition is not available as a clo…" at bounding box center [508, 251] width 286 height 20
click at [576, 256] on p "Falcon trials are Essentials Edition. Premium Edition is not available as a clo…" at bounding box center [508, 251] width 286 height 20
click at [457, 254] on p "Falcon trials are Essentials Edition. Premium Edition is not available as a clo…" at bounding box center [508, 251] width 286 height 20
click at [443, 254] on p "Falcon trials are Essentials Edition. Premium Edition is not available as a clo…" at bounding box center [508, 251] width 286 height 20
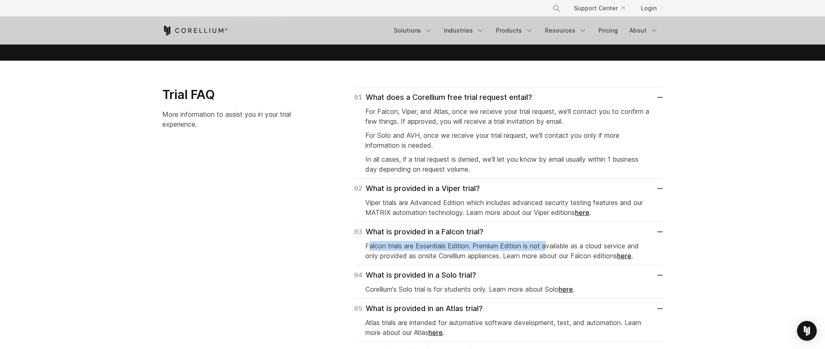
click at [553, 245] on p "Falcon trials are Essentials Edition. Premium Edition is not available as a clo…" at bounding box center [508, 251] width 286 height 20
click at [580, 246] on p "Falcon trials are Essentials Edition. Premium Edition is not available as a clo…" at bounding box center [508, 251] width 286 height 20
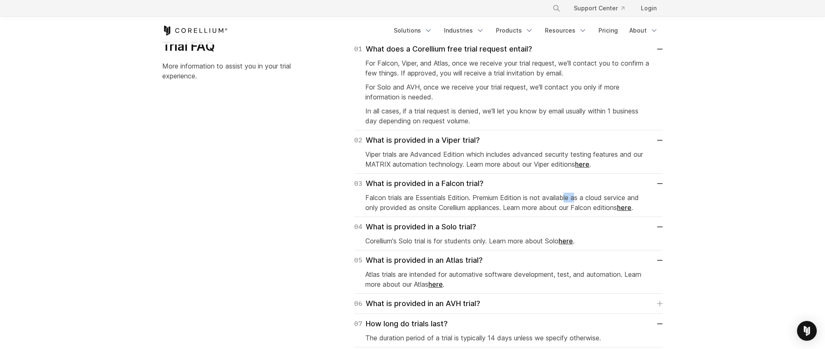
scroll to position [1195, 0]
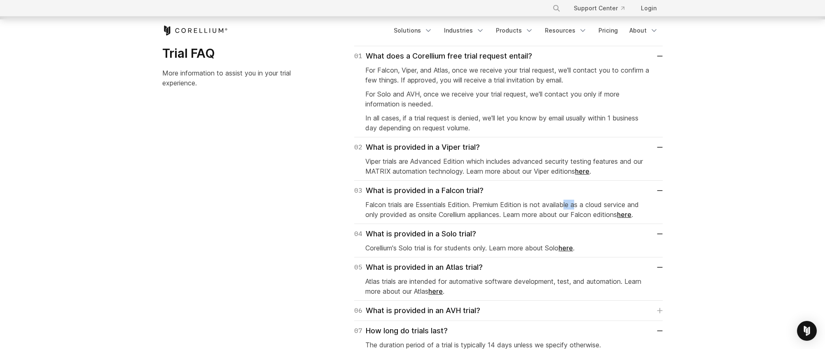
click at [588, 168] on link "here" at bounding box center [582, 171] width 14 height 8
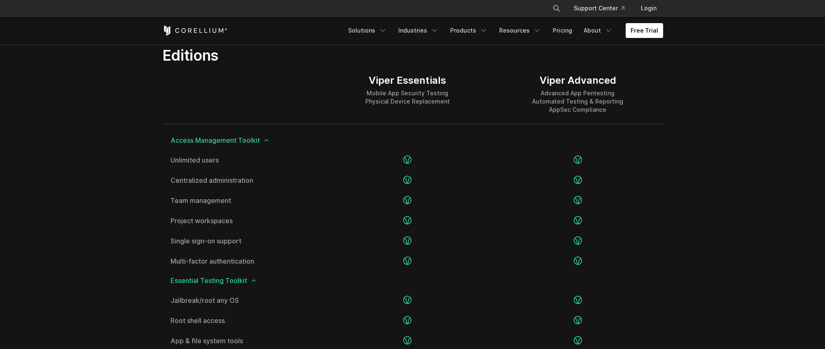
scroll to position [989, 0]
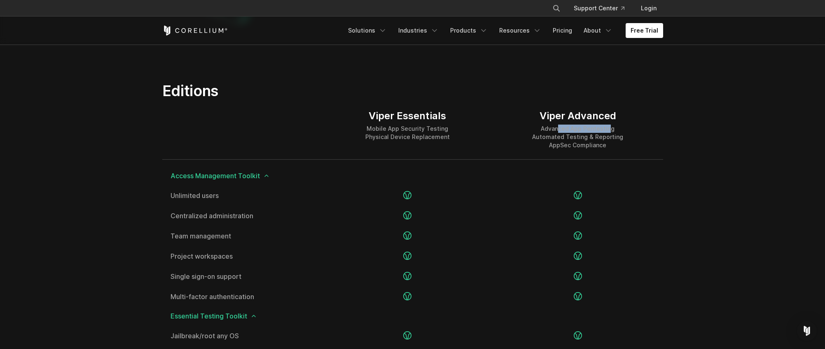
drag, startPoint x: 601, startPoint y: 130, endPoint x: 613, endPoint y: 130, distance: 12.4
click at [613, 130] on div "Advanced App Pentesting Automated Testing & Reporting AppSec Compliance" at bounding box center [577, 136] width 91 height 25
click at [616, 130] on div "Advanced App Pentesting Automated Testing & Reporting AppSec Compliance" at bounding box center [577, 136] width 91 height 25
click at [619, 130] on div "Advanced App Pentesting Automated Testing & Reporting AppSec Compliance" at bounding box center [577, 136] width 91 height 25
click at [591, 136] on div "Advanced App Pentesting Automated Testing & Reporting AppSec Compliance" at bounding box center [577, 136] width 91 height 25
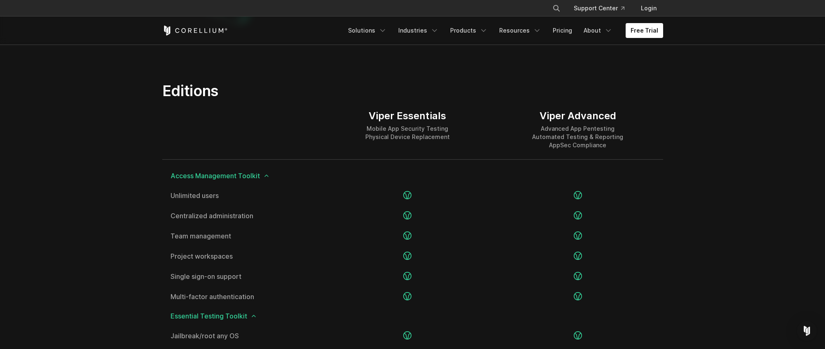
click at [582, 136] on div "Advanced App Pentesting Automated Testing & Reporting AppSec Compliance" at bounding box center [577, 136] width 91 height 25
drag, startPoint x: 568, startPoint y: 136, endPoint x: 605, endPoint y: 137, distance: 37.1
click at [604, 136] on div "Advanced App Pentesting Automated Testing & Reporting AppSec Compliance" at bounding box center [577, 136] width 91 height 25
click at [606, 137] on div "Advanced App Pentesting Automated Testing & Reporting AppSec Compliance" at bounding box center [577, 136] width 91 height 25
click at [609, 136] on div "Advanced App Pentesting Automated Testing & Reporting AppSec Compliance" at bounding box center [577, 136] width 91 height 25
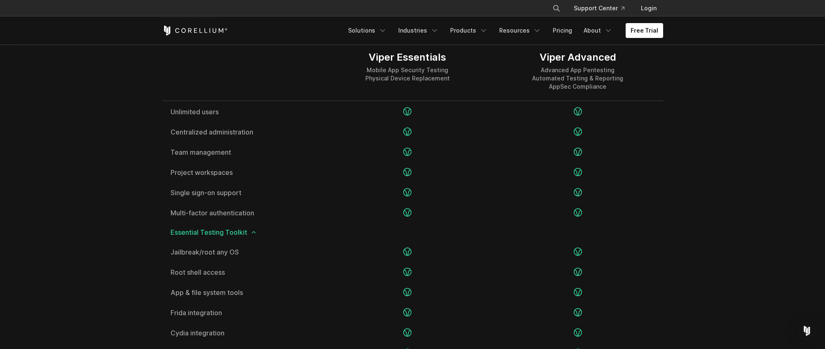
scroll to position [1071, 0]
click at [249, 231] on span "Essential Testing Toolkit" at bounding box center [413, 233] width 484 height 7
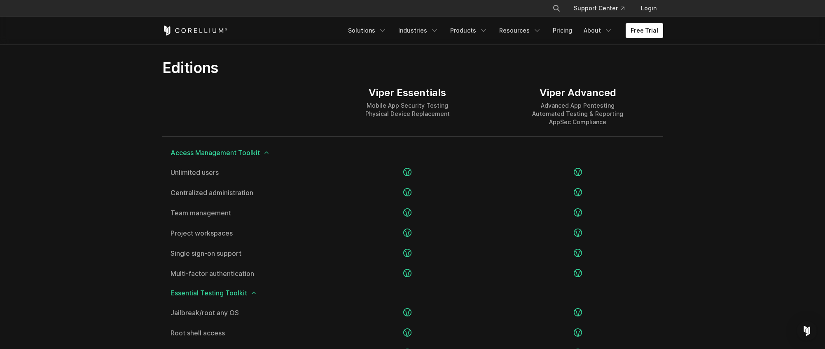
scroll to position [989, 0]
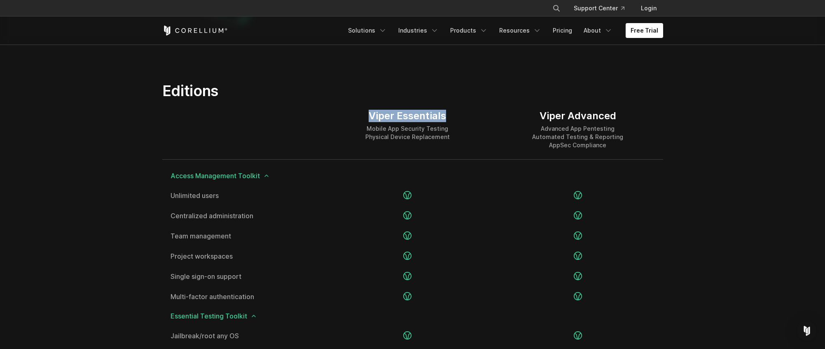
drag, startPoint x: 358, startPoint y: 110, endPoint x: 453, endPoint y: 116, distance: 94.9
click at [453, 116] on div "Viper Essentials Mobile App Security Testing Physical Device Replacement" at bounding box center [408, 129] width 170 height 59
copy div "Viper Essentials"
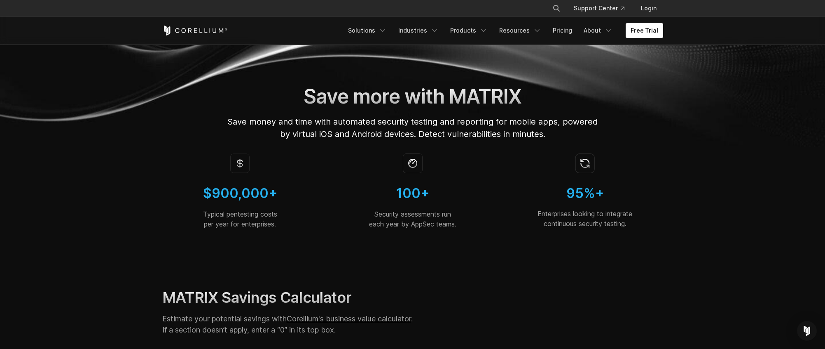
click at [733, 133] on img at bounding box center [412, 95] width 825 height 103
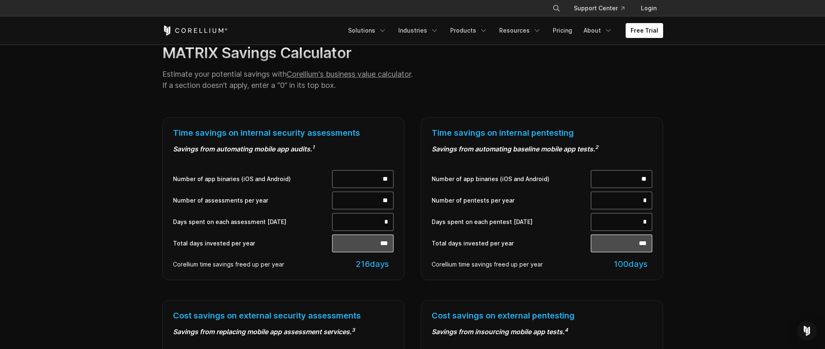
scroll to position [247, 0]
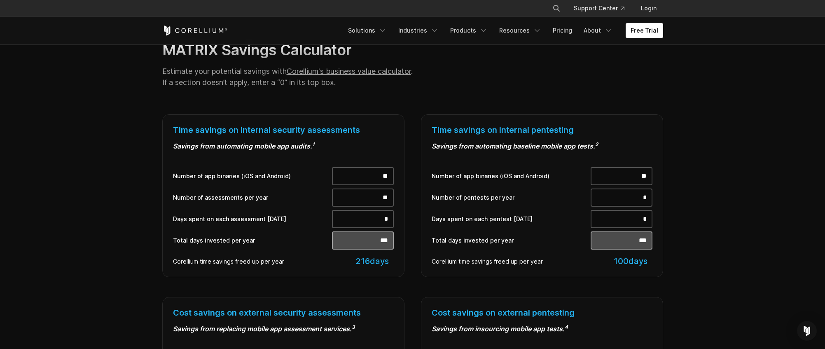
click at [723, 143] on section "MATRIX Savings Calculator Estimate your potential savings with Corellium's busi…" at bounding box center [412, 347] width 825 height 692
click at [710, 117] on section "MATRIX Savings Calculator Estimate your potential savings with Corellium's busi…" at bounding box center [412, 347] width 825 height 692
click at [645, 178] on input "**" at bounding box center [622, 176] width 62 height 18
click at [645, 175] on input "**" at bounding box center [622, 176] width 62 height 18
click at [715, 147] on section "MATRIX Savings Calculator Estimate your potential savings with Corellium's busi…" at bounding box center [412, 347] width 825 height 692
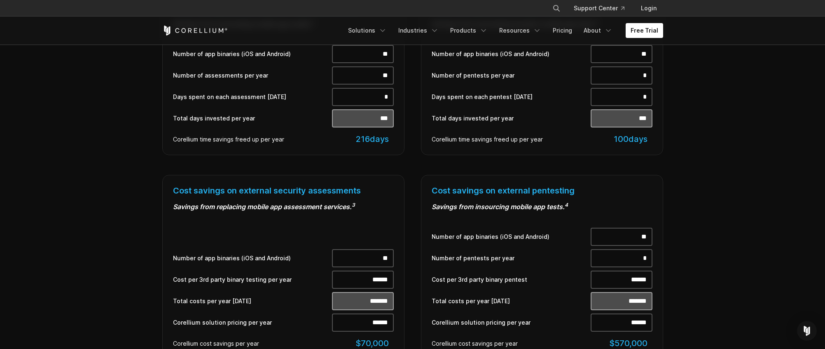
scroll to position [371, 0]
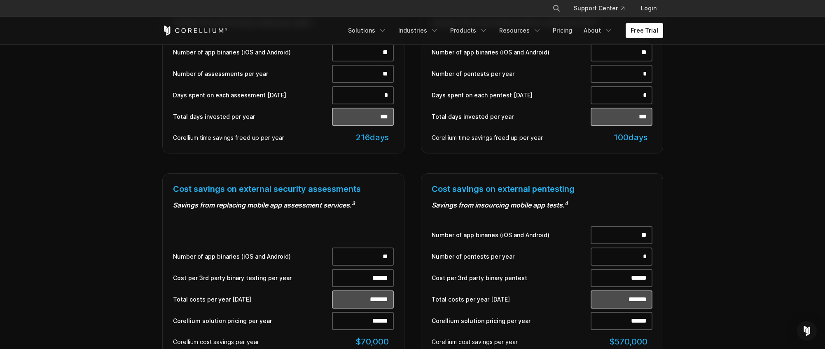
drag, startPoint x: 702, startPoint y: 148, endPoint x: 704, endPoint y: 103, distance: 45.8
click at [704, 103] on section "MATRIX Savings Calculator Estimate your potential savings with Corellium's busi…" at bounding box center [412, 224] width 825 height 692
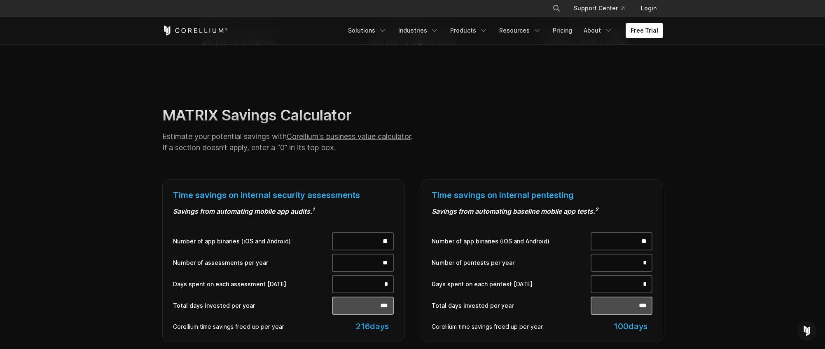
scroll to position [206, 0]
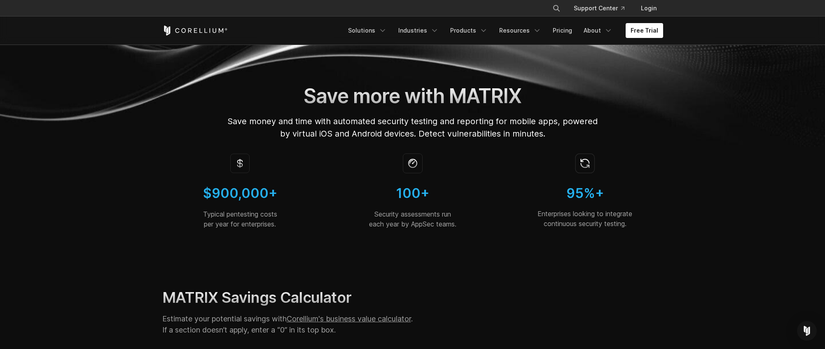
scroll to position [0, 0]
drag, startPoint x: 173, startPoint y: 22, endPoint x: 227, endPoint y: 31, distance: 53.9
click at [227, 31] on div "Free Trial Solutions IoT" at bounding box center [412, 30] width 501 height 28
click at [188, 30] on icon "Corellium Home" at bounding box center [195, 31] width 66 height 10
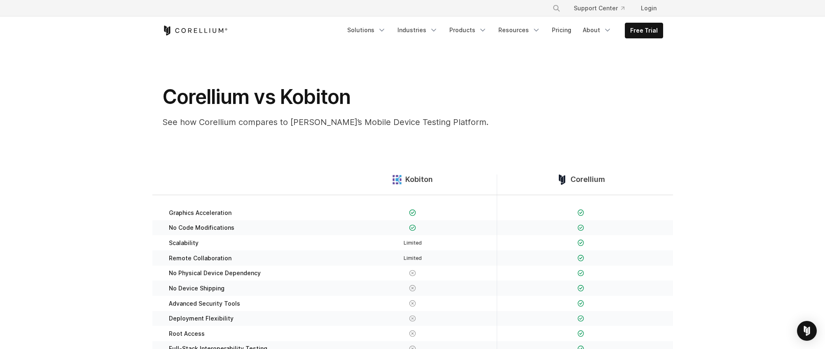
click at [757, 113] on section "Corellium vs Kobiton See how Corellium compares to Kobiton’s Mobile Device Test…" at bounding box center [412, 90] width 825 height 90
click at [417, 178] on span "Kobiton" at bounding box center [419, 179] width 28 height 9
copy div "Kobiton"
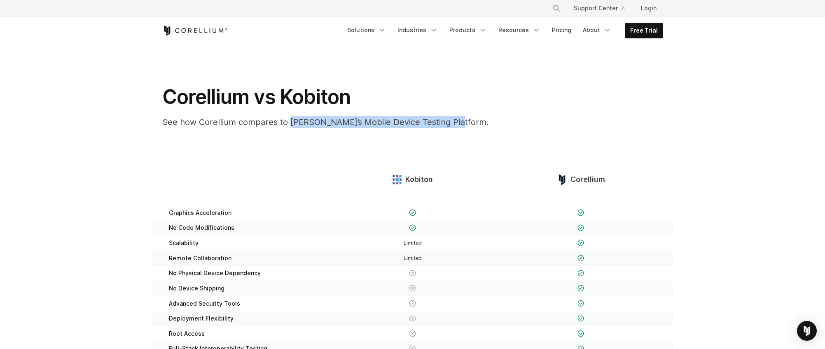
drag, startPoint x: 448, startPoint y: 123, endPoint x: 287, endPoint y: 123, distance: 161.5
click at [287, 123] on p "See how Corellium compares to [PERSON_NAME]’s Mobile Device Testing Platform." at bounding box center [327, 122] width 330 height 12
copy p "Kobiton’s Mobile Device Testing Platform."
